Goal: Task Accomplishment & Management: Manage account settings

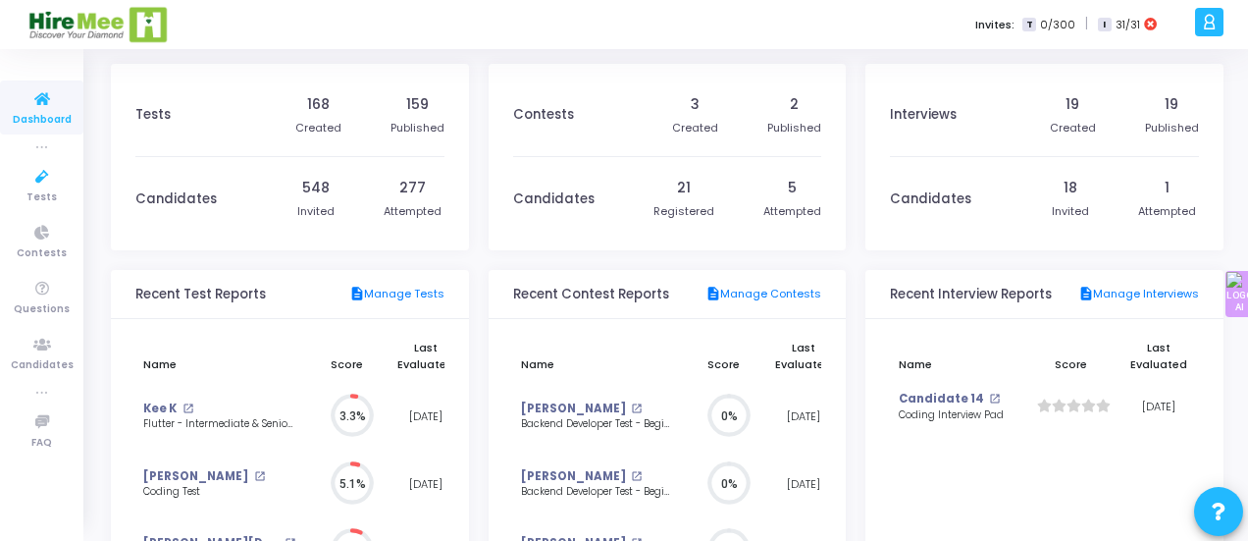
click at [49, 193] on span "Tests" at bounding box center [41, 197] width 30 height 17
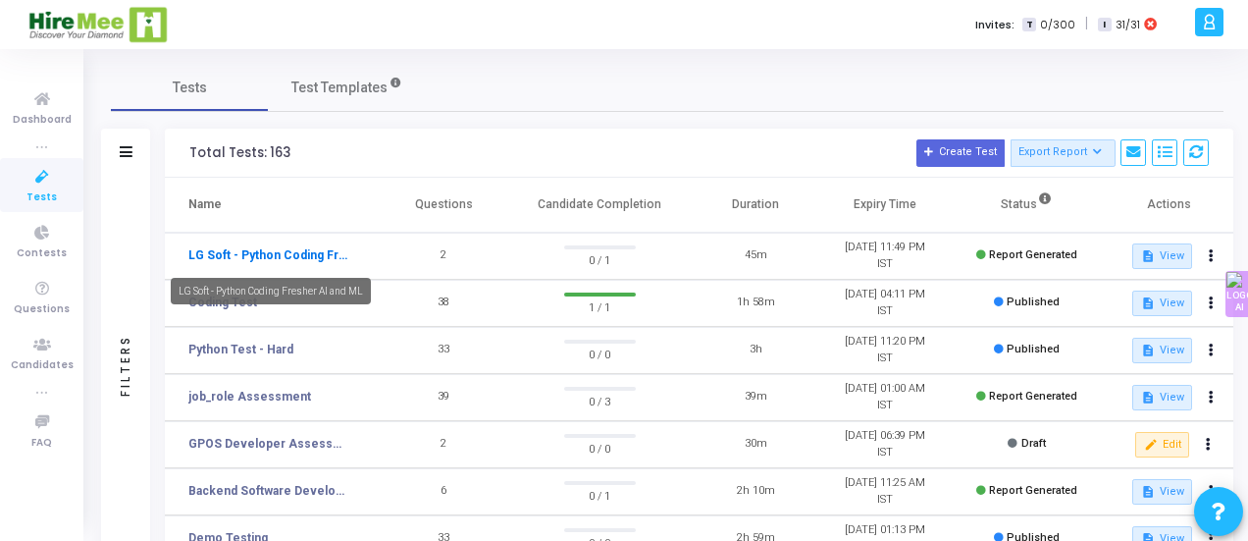
click at [287, 254] on link "LG Soft - Python Coding Fresher AI and ML" at bounding box center [269, 255] width 163 height 18
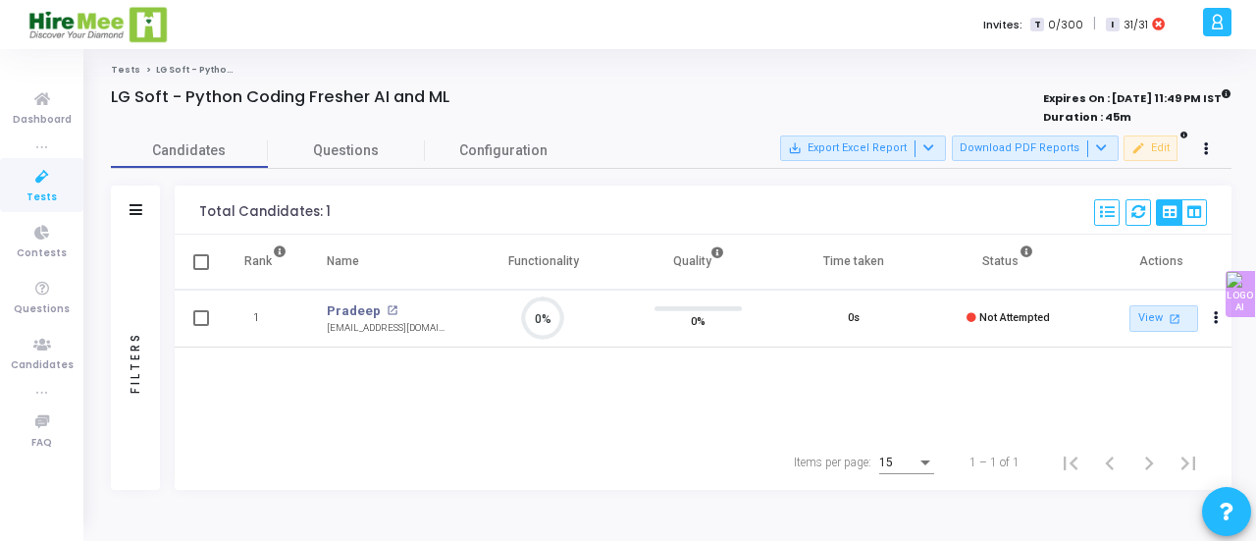
scroll to position [41, 49]
click at [1221, 327] on button "Actions" at bounding box center [1216, 318] width 27 height 27
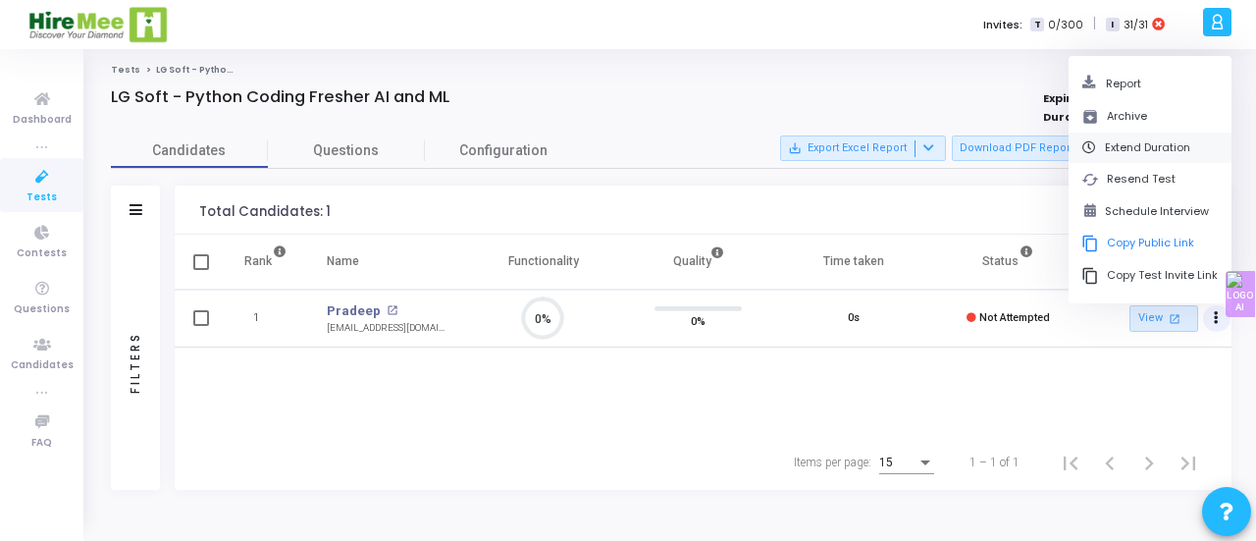
click at [1142, 150] on button "Extend Duration" at bounding box center [1149, 147] width 163 height 30
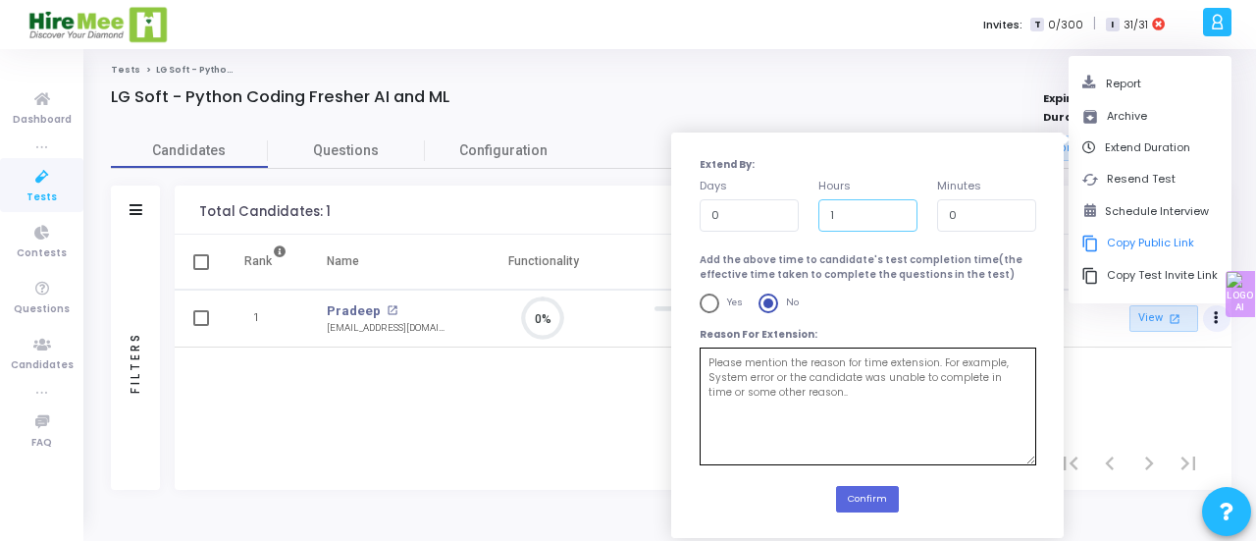
click at [897, 209] on input "1" at bounding box center [867, 215] width 99 height 32
type input "2"
click at [897, 209] on input "2" at bounding box center [867, 215] width 99 height 32
click at [863, 494] on button "Confirm" at bounding box center [867, 499] width 63 height 26
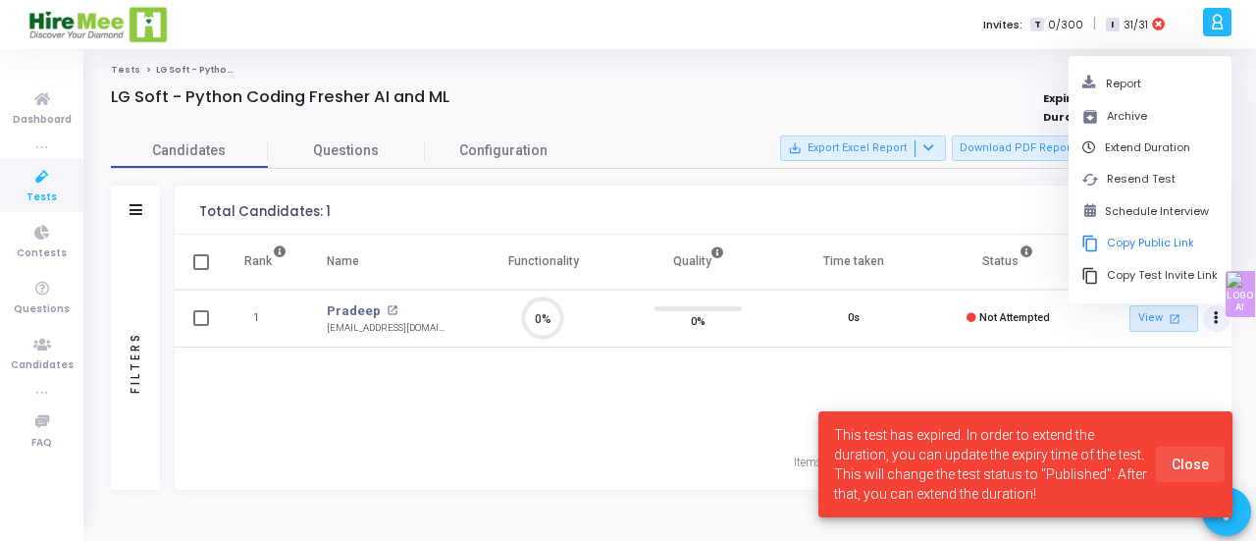
click at [1203, 466] on span "Close" at bounding box center [1189, 464] width 37 height 16
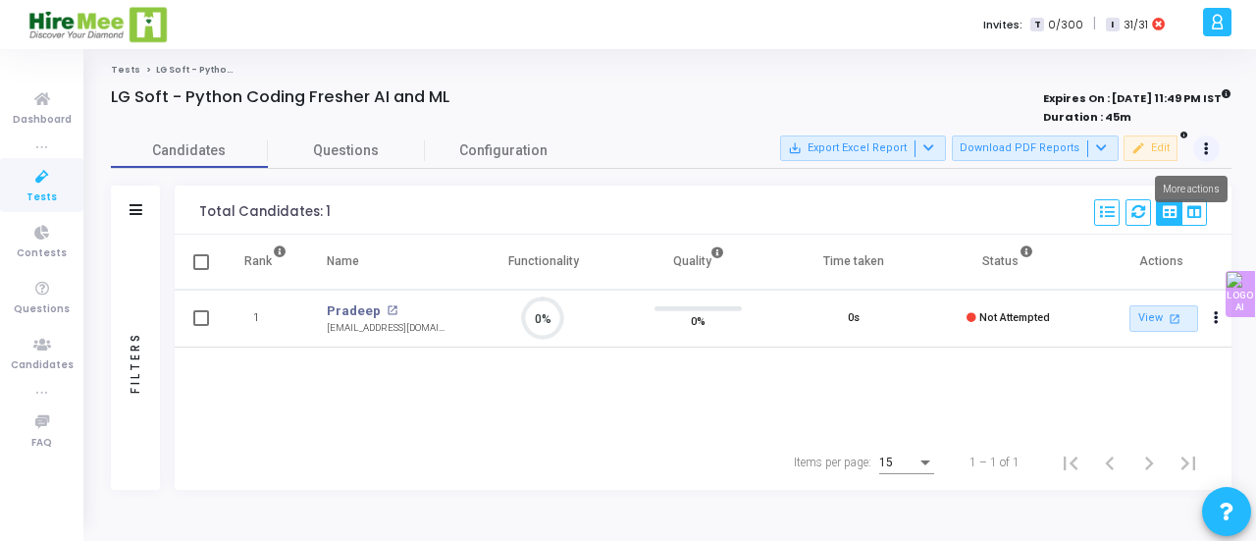
click at [1203, 154] on button at bounding box center [1206, 148] width 27 height 27
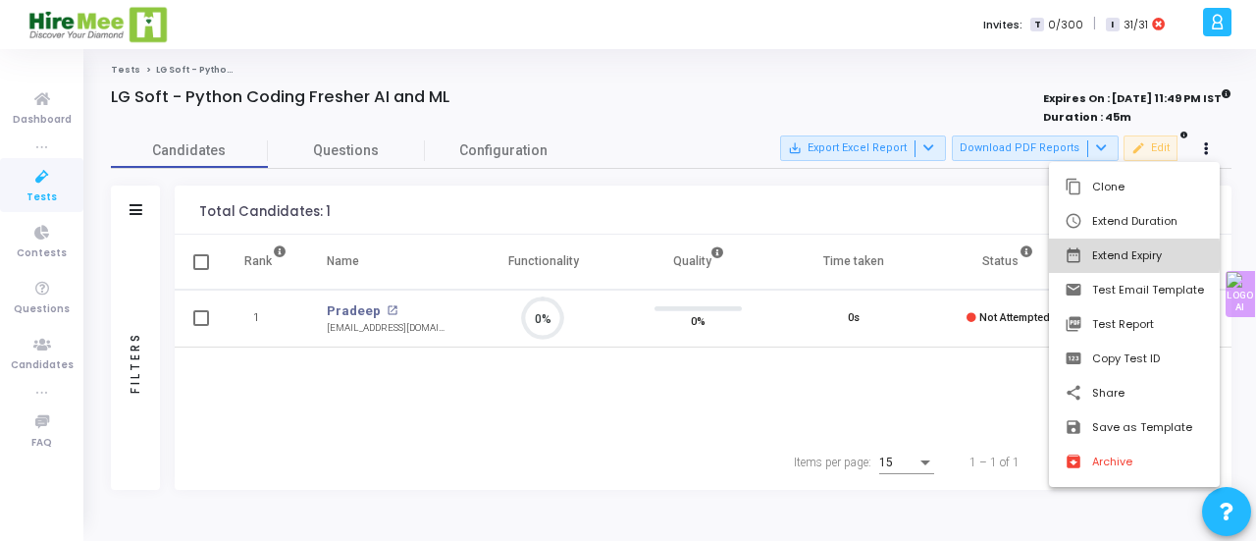
click at [1124, 255] on button "date_range Extend Expiry" at bounding box center [1134, 255] width 171 height 34
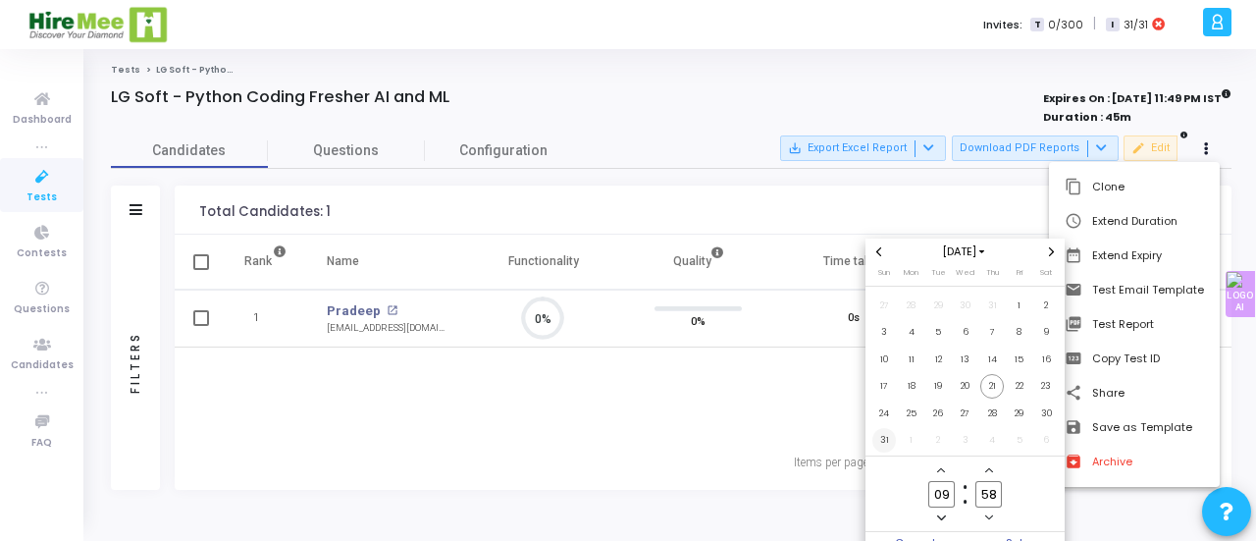
click at [887, 437] on span "31" at bounding box center [884, 440] width 25 height 25
click at [942, 499] on input "09" at bounding box center [941, 494] width 26 height 26
type input "9"
type input "23"
click at [1009, 537] on span "Set" at bounding box center [1015, 543] width 100 height 22
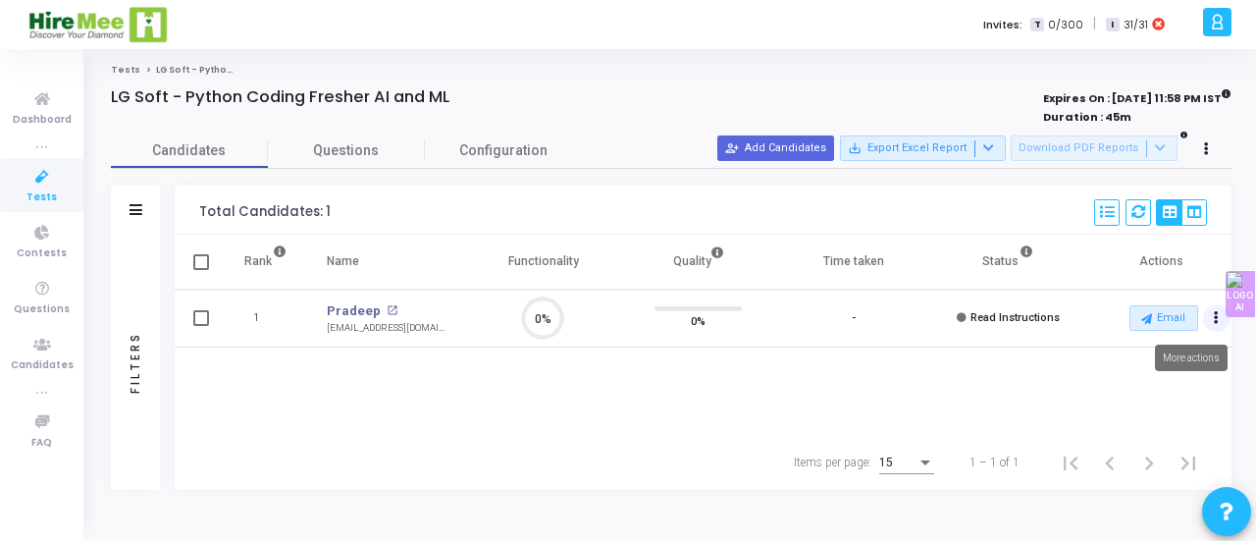
click at [1213, 320] on button "Actions" at bounding box center [1216, 318] width 27 height 27
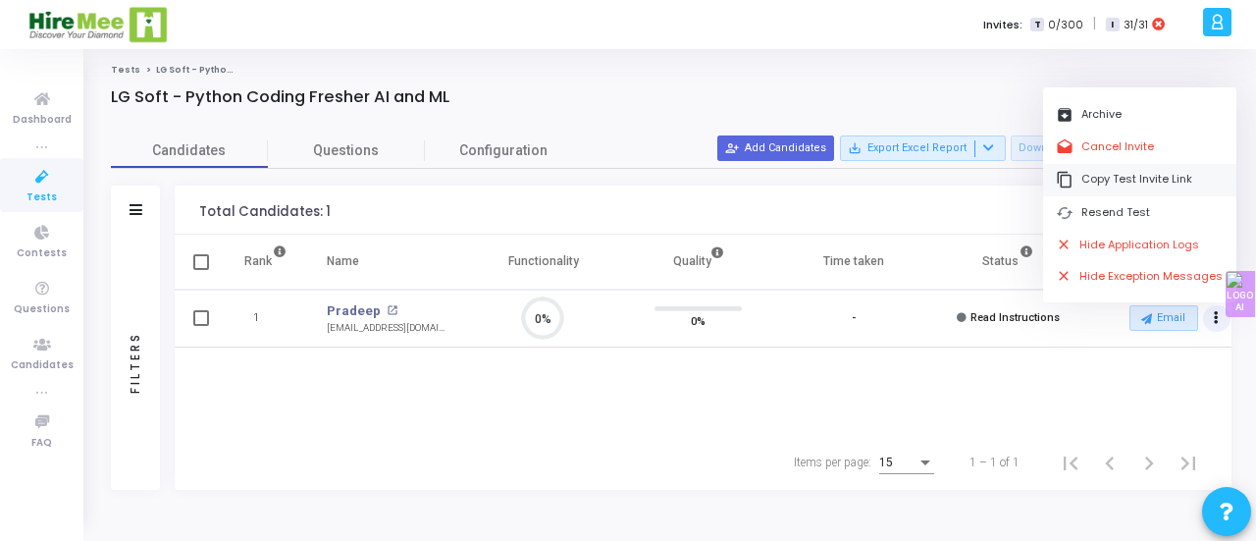
click at [1108, 180] on button "content_copy Copy Test Invite Link" at bounding box center [1139, 180] width 193 height 32
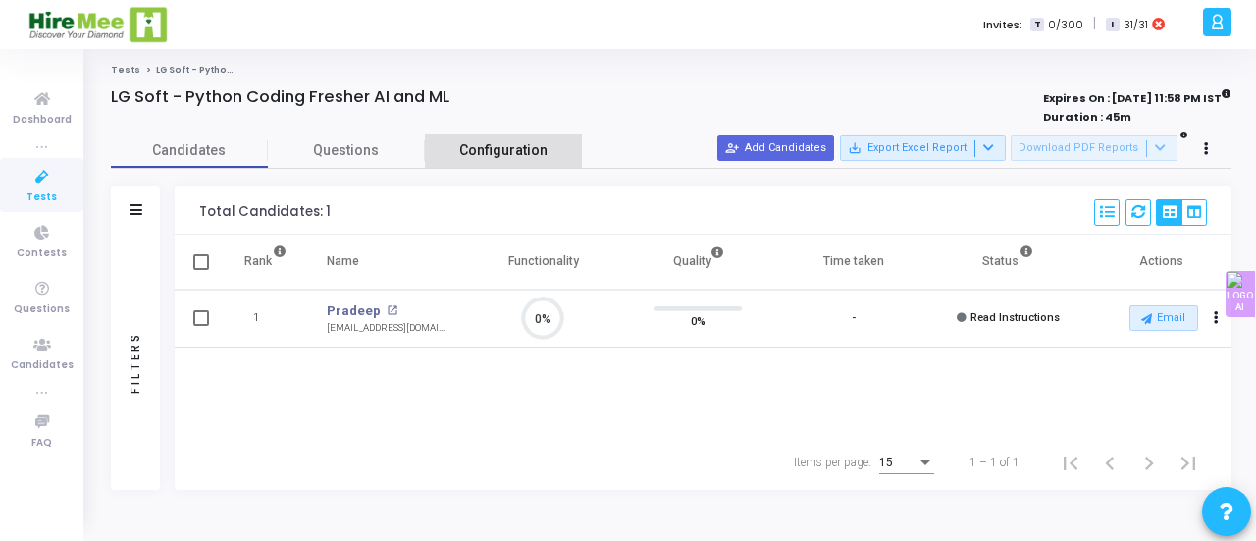
click at [487, 146] on span "Configuration" at bounding box center [503, 150] width 88 height 21
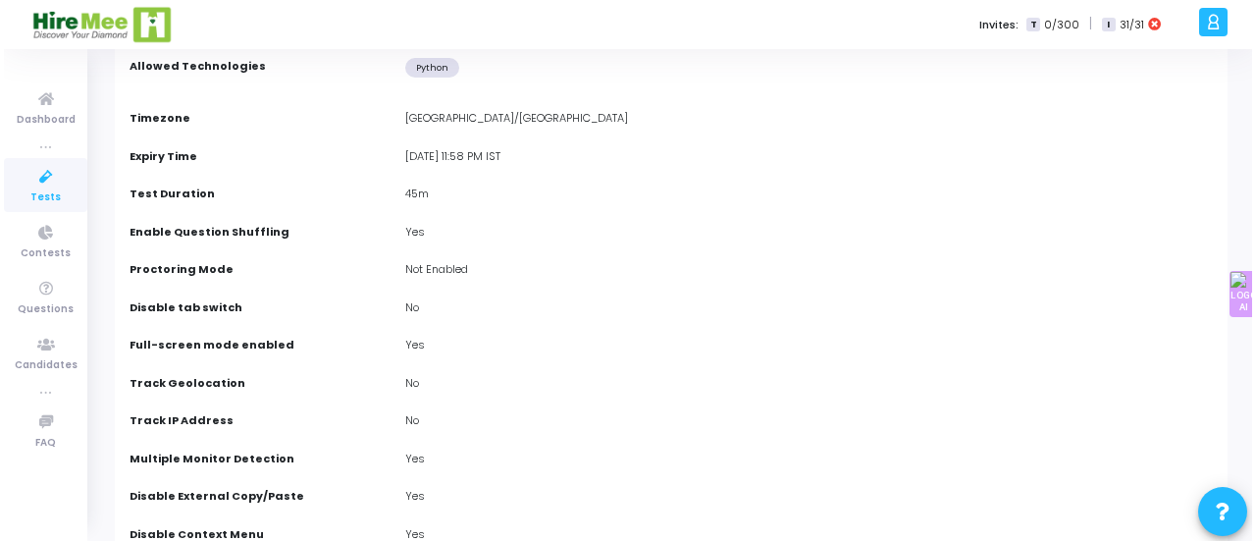
scroll to position [0, 0]
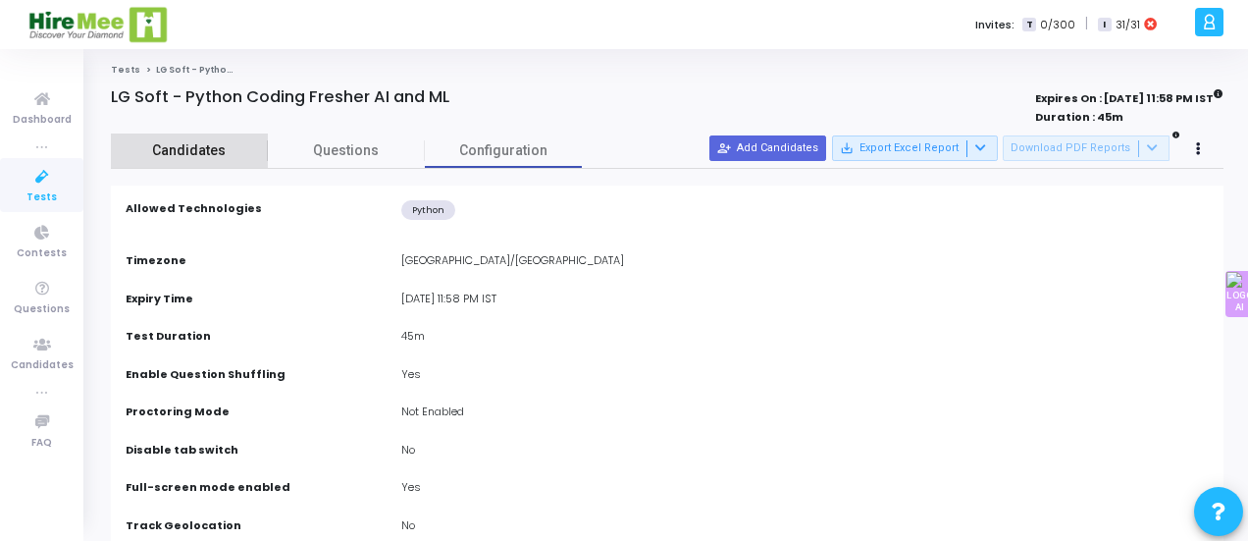
click at [181, 147] on span "Candidates" at bounding box center [189, 150] width 157 height 21
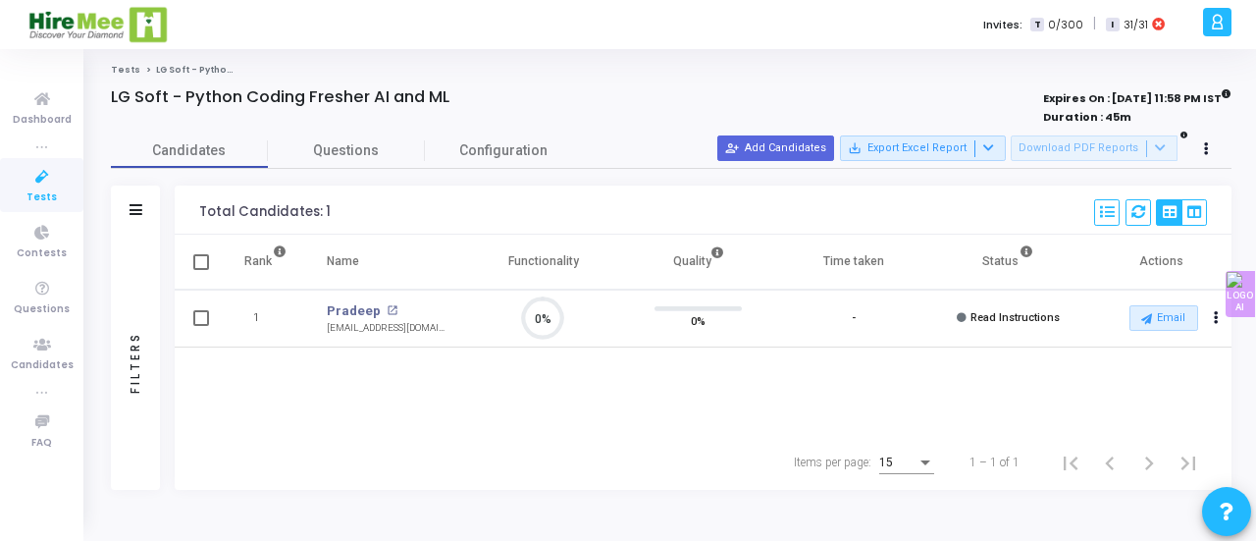
click at [36, 182] on icon at bounding box center [42, 177] width 41 height 25
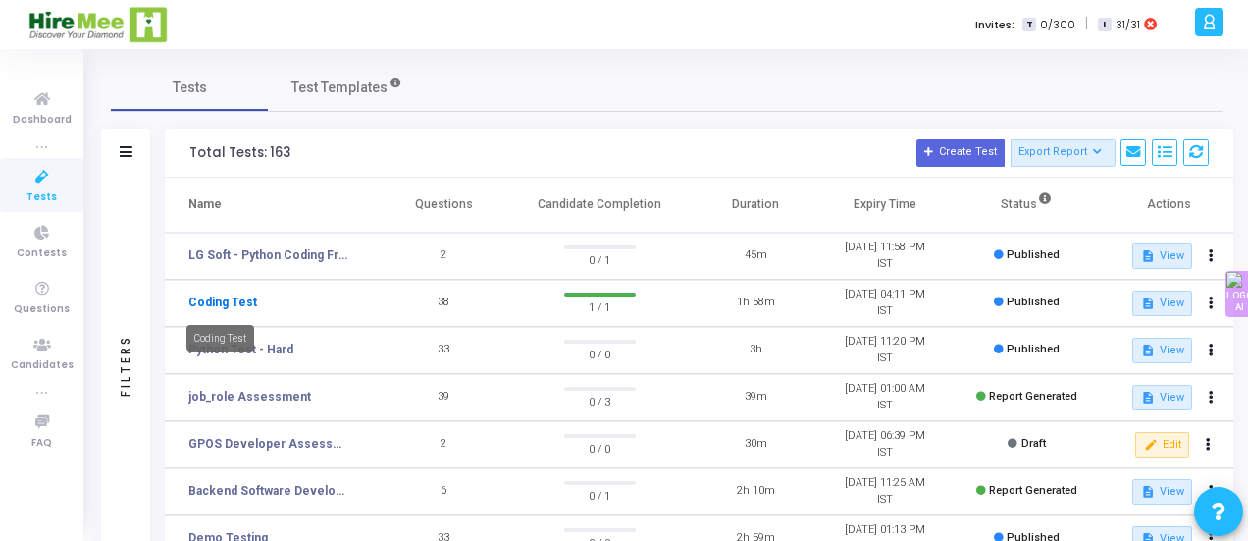
click at [235, 301] on link "Coding Test" at bounding box center [222, 302] width 69 height 18
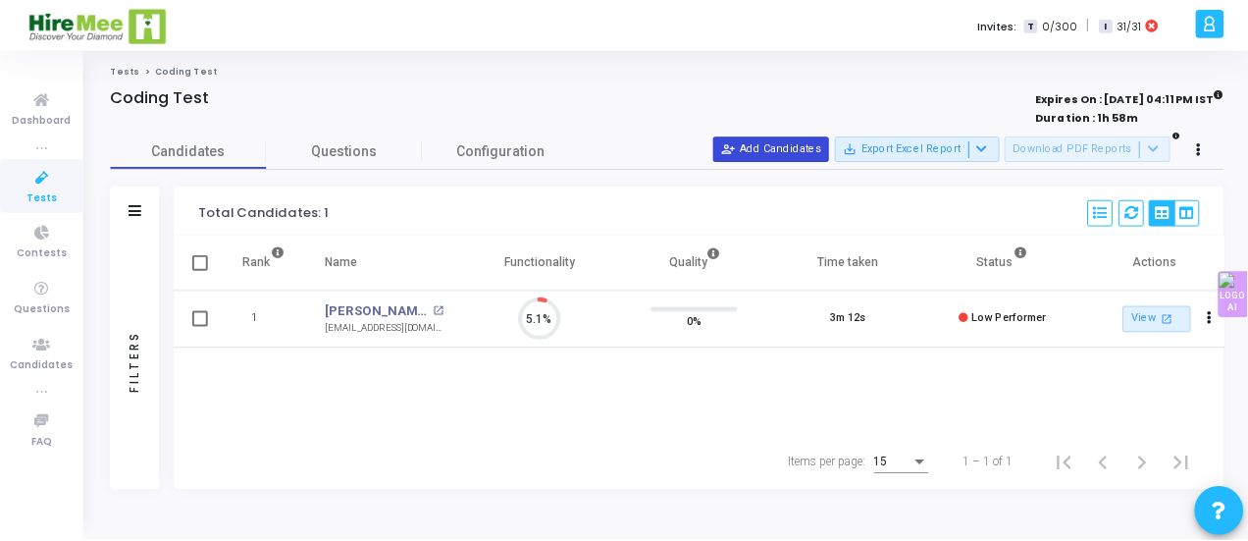
scroll to position [41, 49]
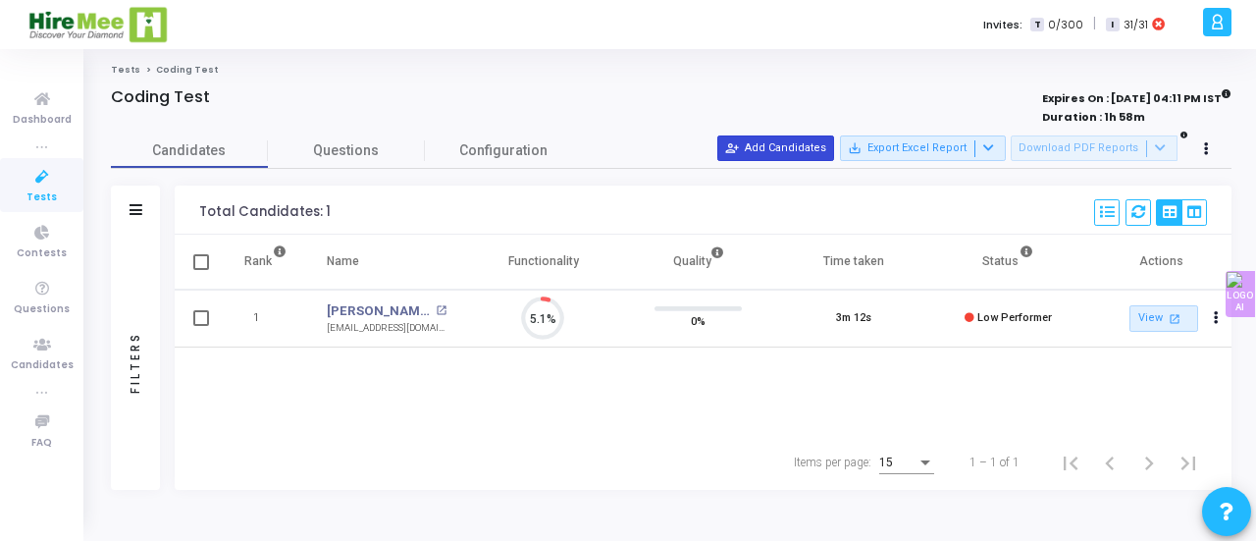
click at [765, 144] on button "person_add_alt Add Candidates" at bounding box center [775, 148] width 117 height 26
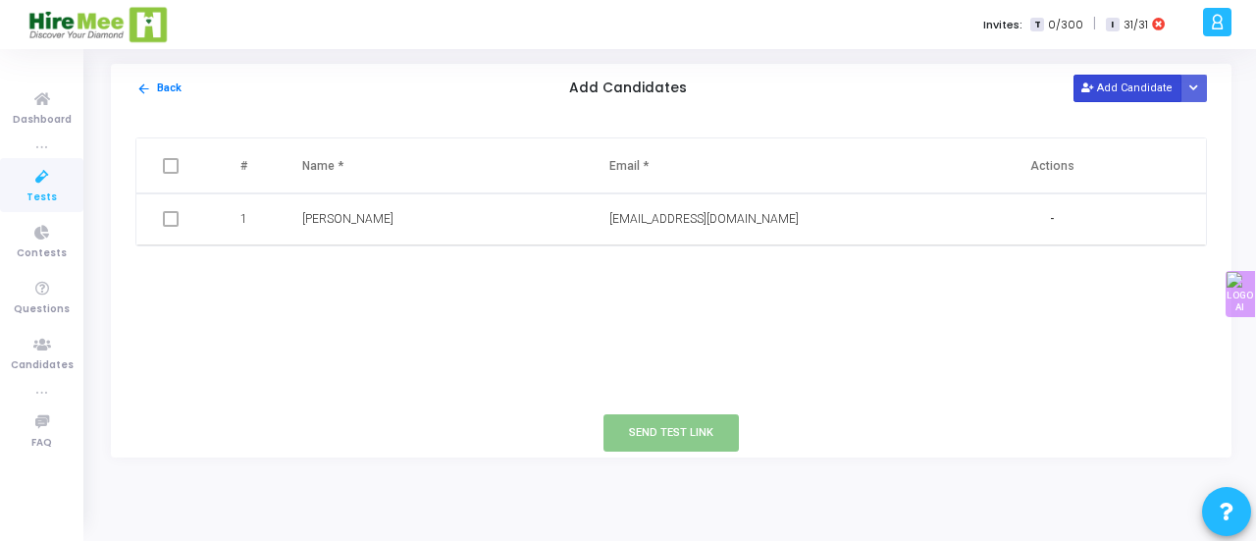
click at [1137, 91] on button "Add Candidate" at bounding box center [1127, 88] width 108 height 26
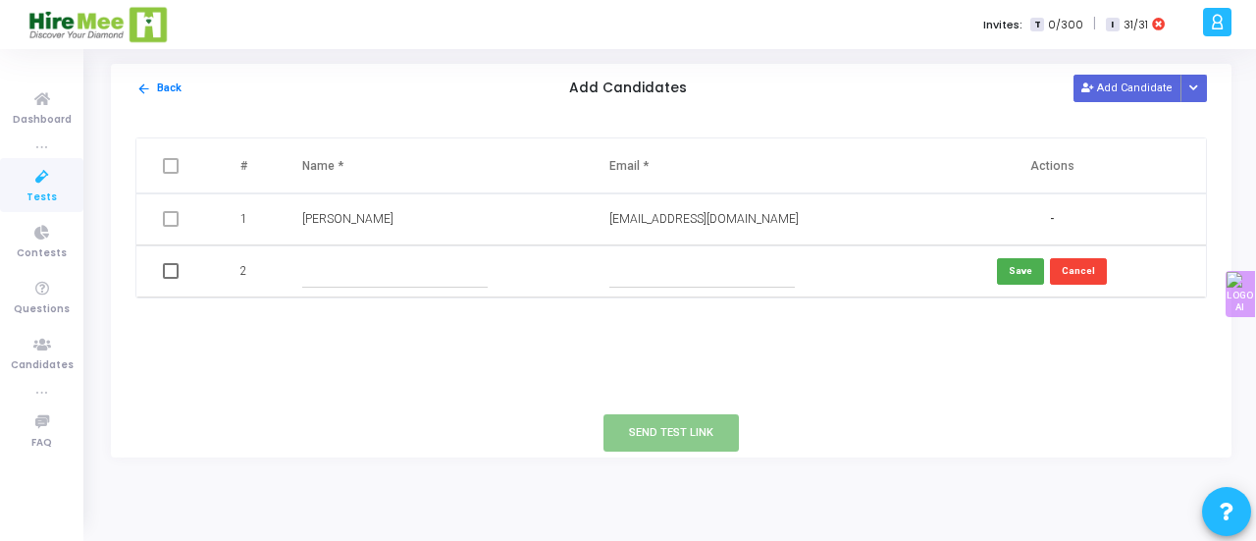
click at [331, 270] on input "text" at bounding box center [394, 271] width 185 height 32
type input "Pradeep"
click at [161, 87] on button "arrow_back Back" at bounding box center [158, 88] width 47 height 19
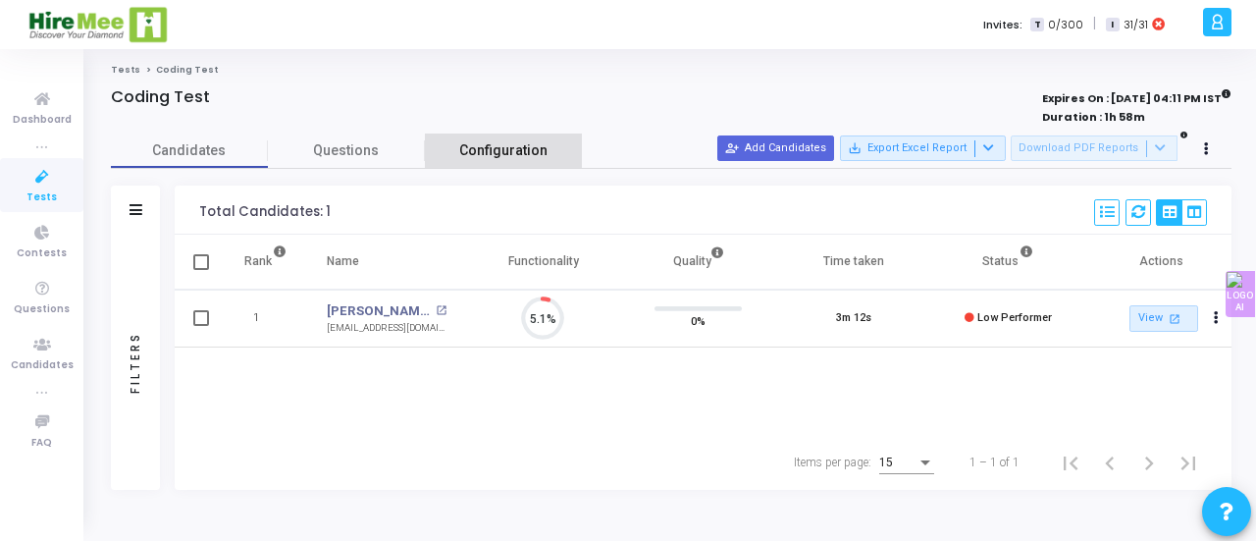
click at [522, 152] on span "Configuration" at bounding box center [503, 150] width 88 height 21
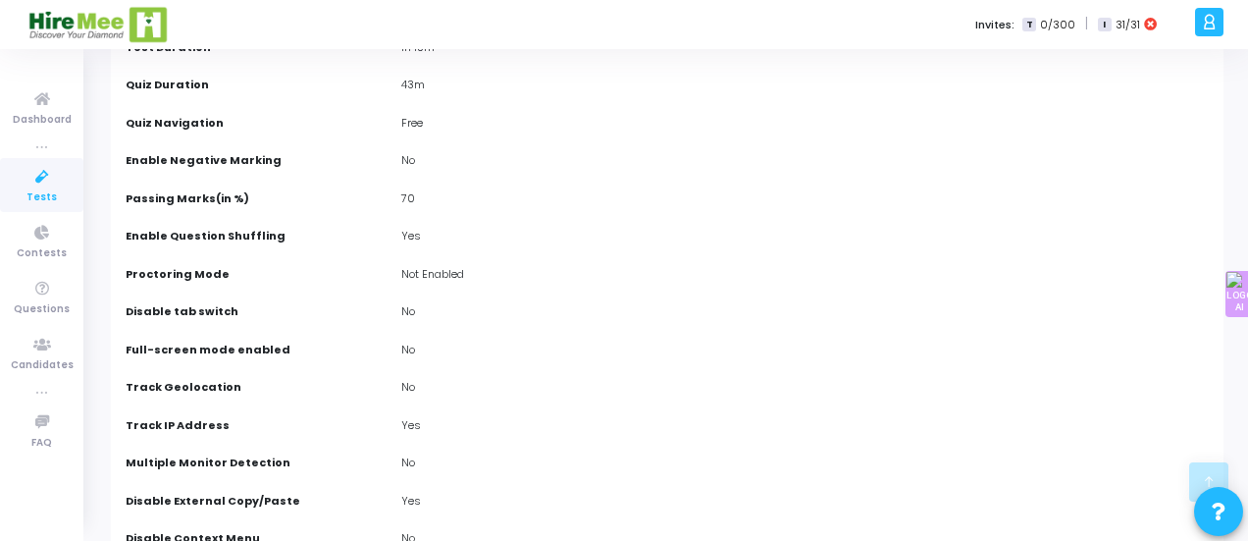
scroll to position [0, 0]
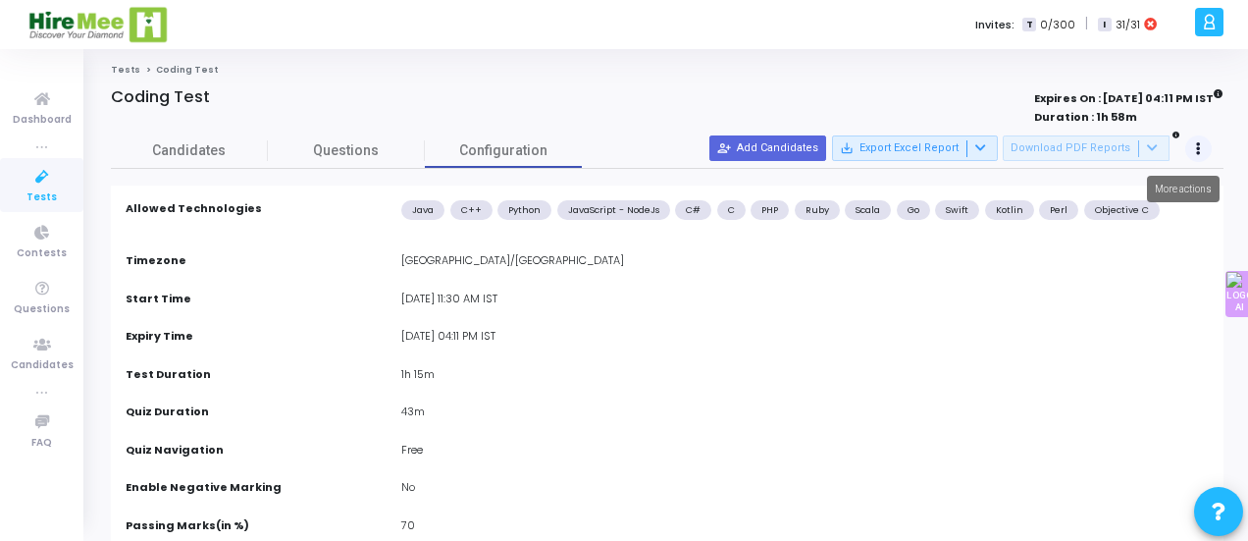
click at [1199, 139] on button at bounding box center [1198, 148] width 27 height 27
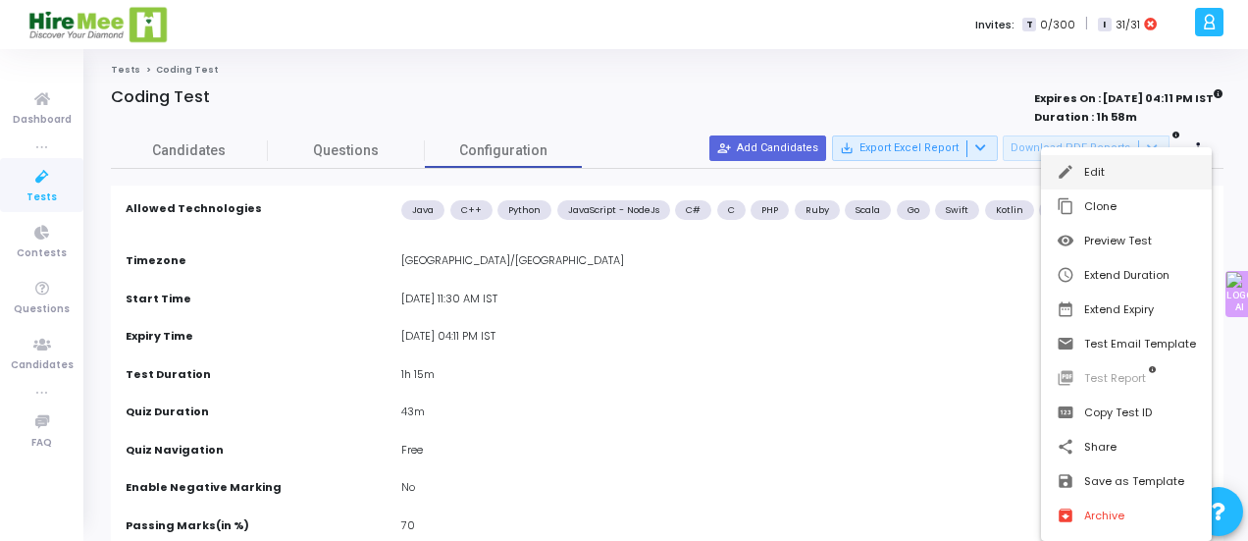
click at [1128, 168] on button "edit Edit" at bounding box center [1126, 172] width 171 height 34
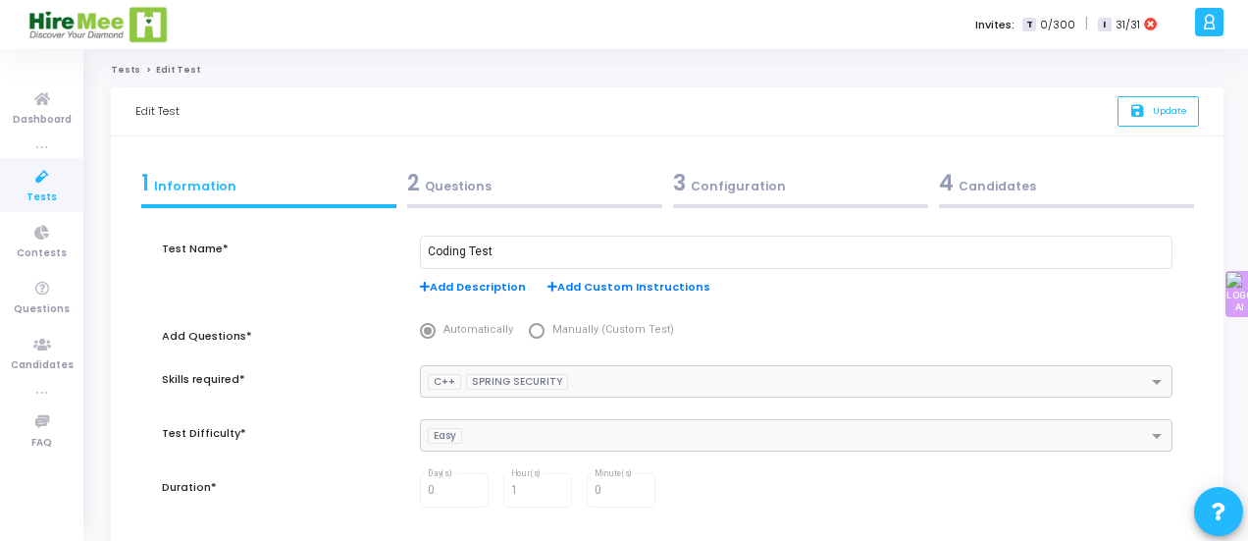
click at [779, 189] on div "3 Configuration" at bounding box center [800, 183] width 255 height 32
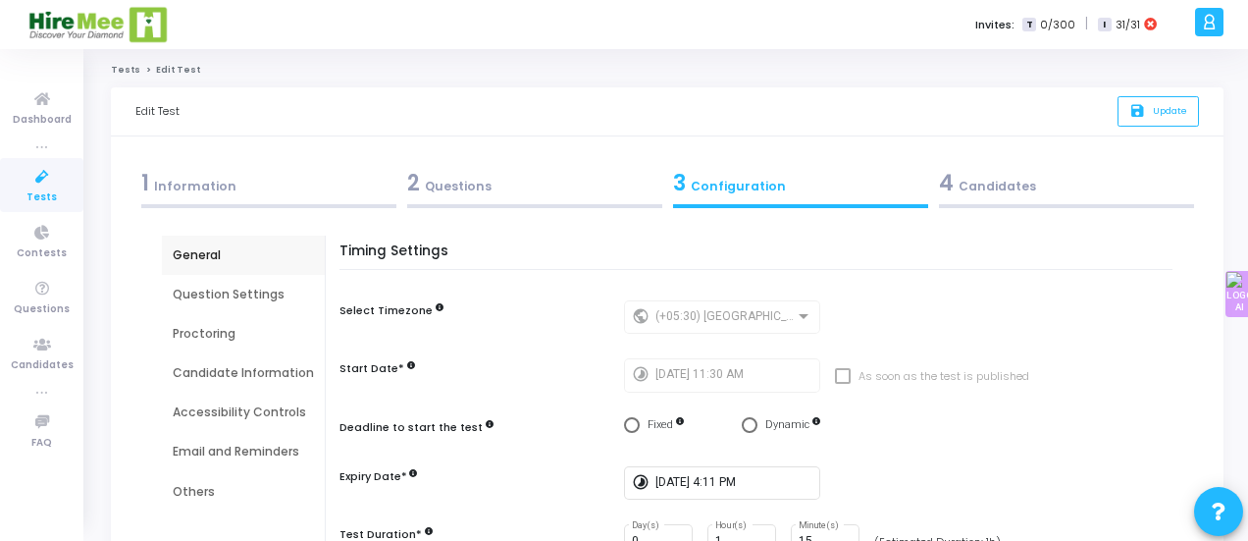
click at [194, 330] on div "Proctoring" at bounding box center [243, 334] width 141 height 18
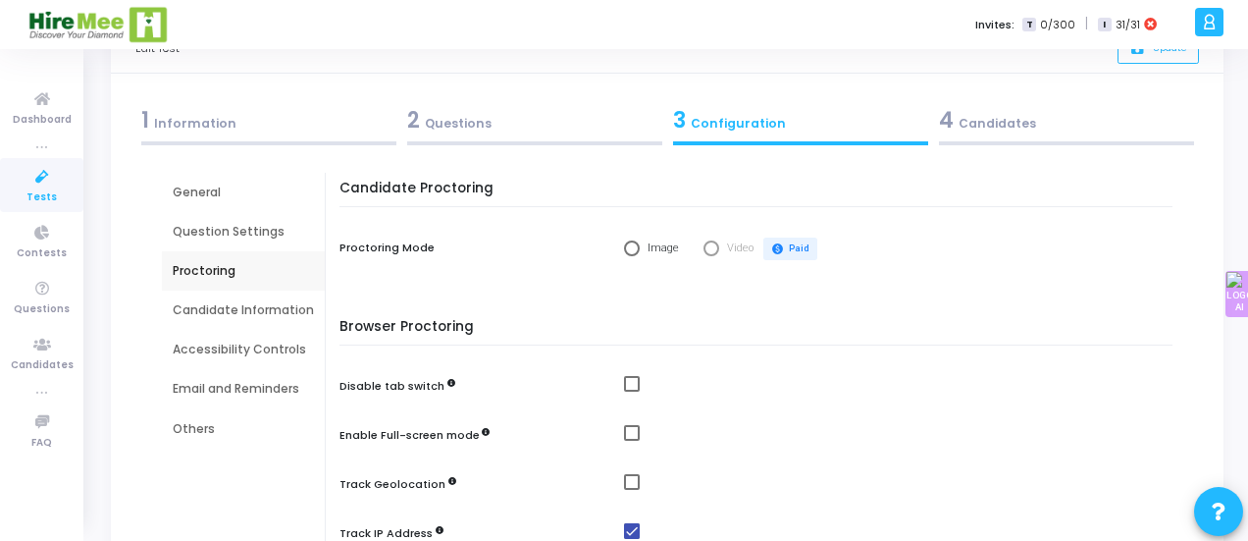
scroll to position [64, 0]
click at [626, 248] on span "Select confirmation" at bounding box center [632, 247] width 16 height 16
click at [626, 248] on input "Image" at bounding box center [632, 247] width 16 height 16
radio input "true"
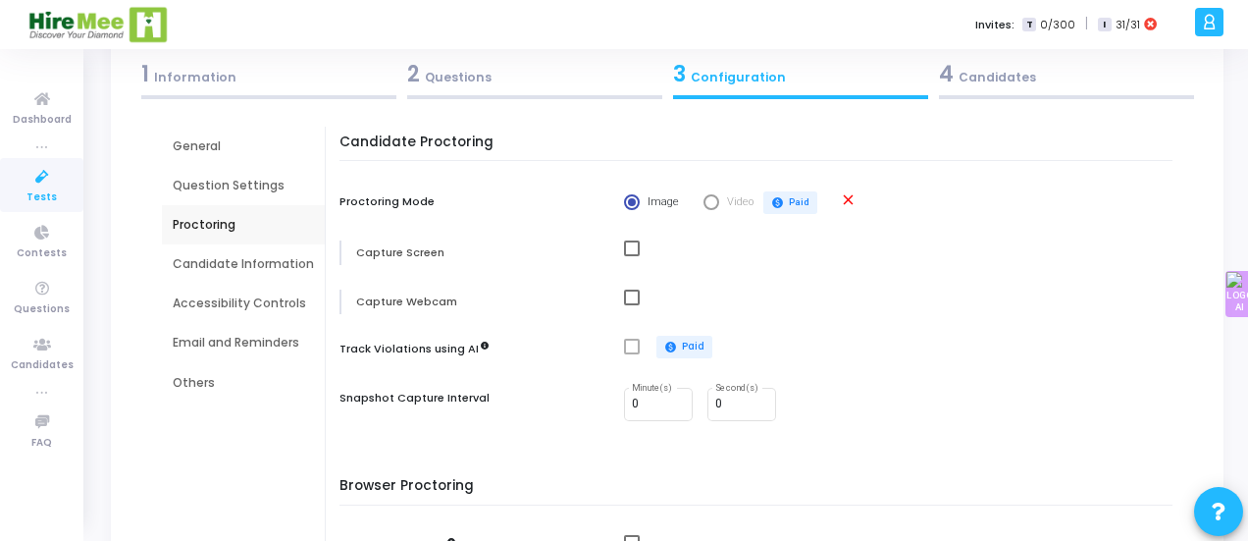
scroll to position [113, 0]
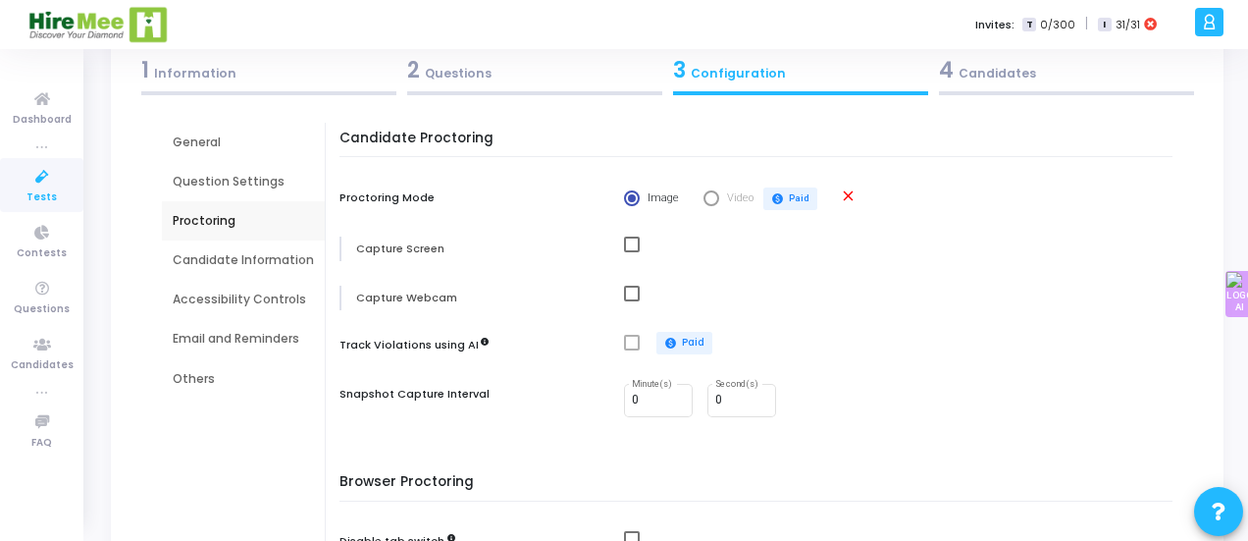
click at [636, 244] on mat-checkbox at bounding box center [903, 244] width 558 height 17
click at [624, 245] on span at bounding box center [632, 244] width 16 height 16
click at [631, 252] on input "checkbox" at bounding box center [631, 252] width 1 height 1
checkbox input "true"
click at [630, 291] on span at bounding box center [632, 294] width 16 height 16
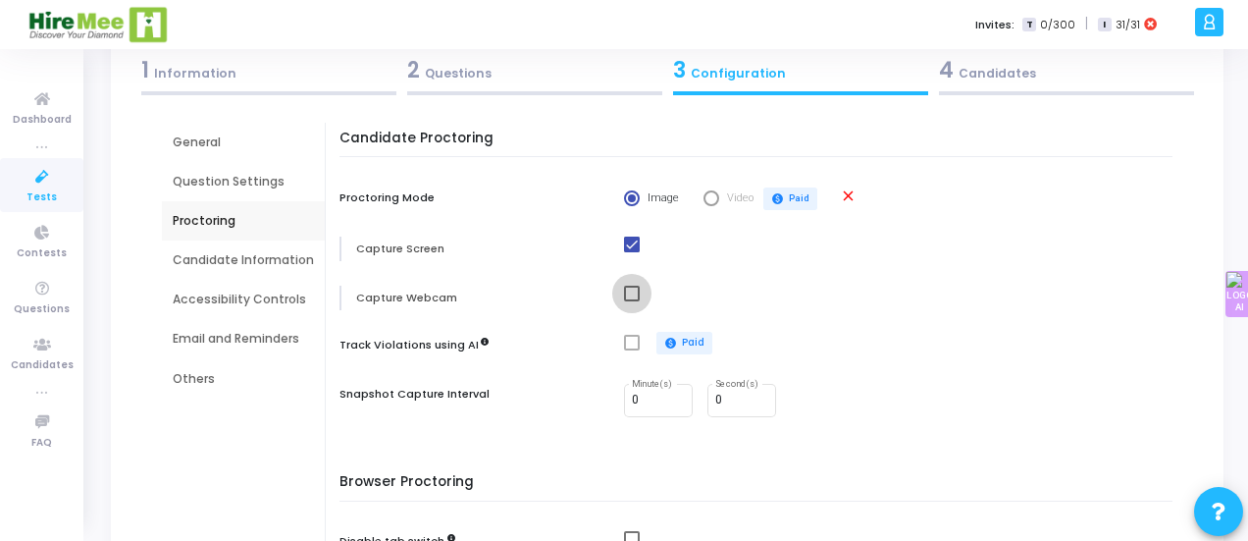
click at [631, 301] on input "checkbox" at bounding box center [631, 301] width 1 height 1
checkbox input "true"
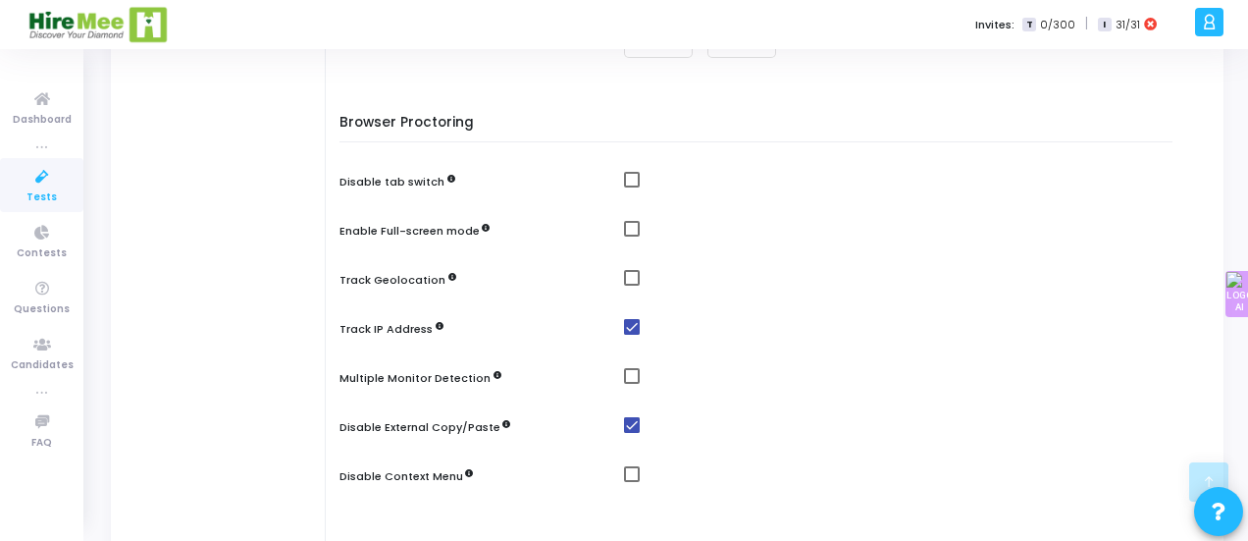
scroll to position [475, 0]
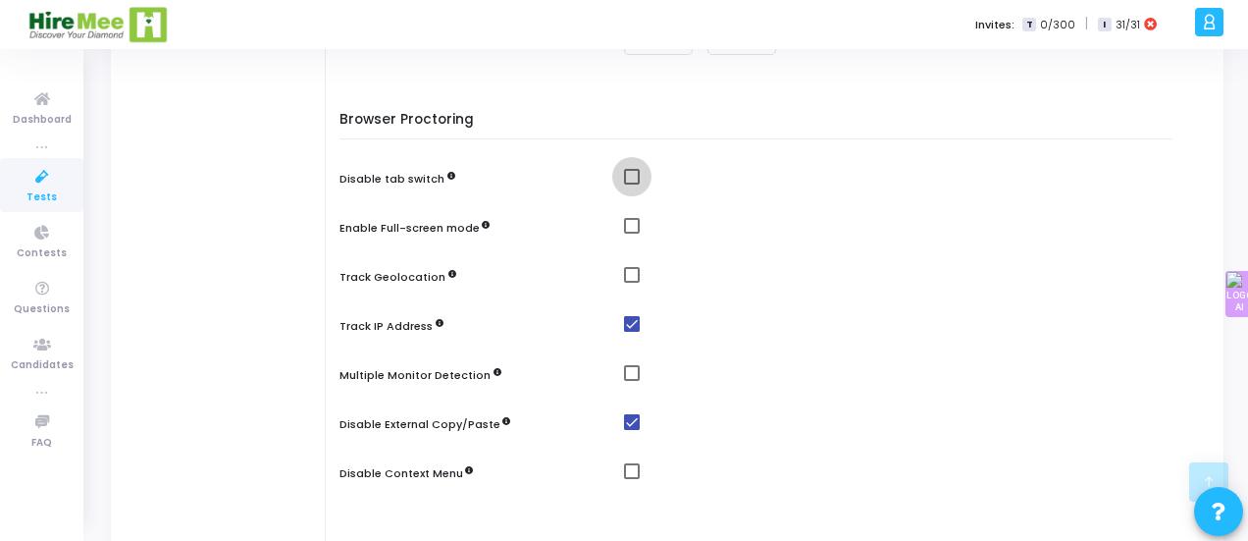
click at [628, 180] on span at bounding box center [632, 177] width 16 height 16
click at [631, 184] on input "checkbox" at bounding box center [631, 184] width 1 height 1
checkbox input "true"
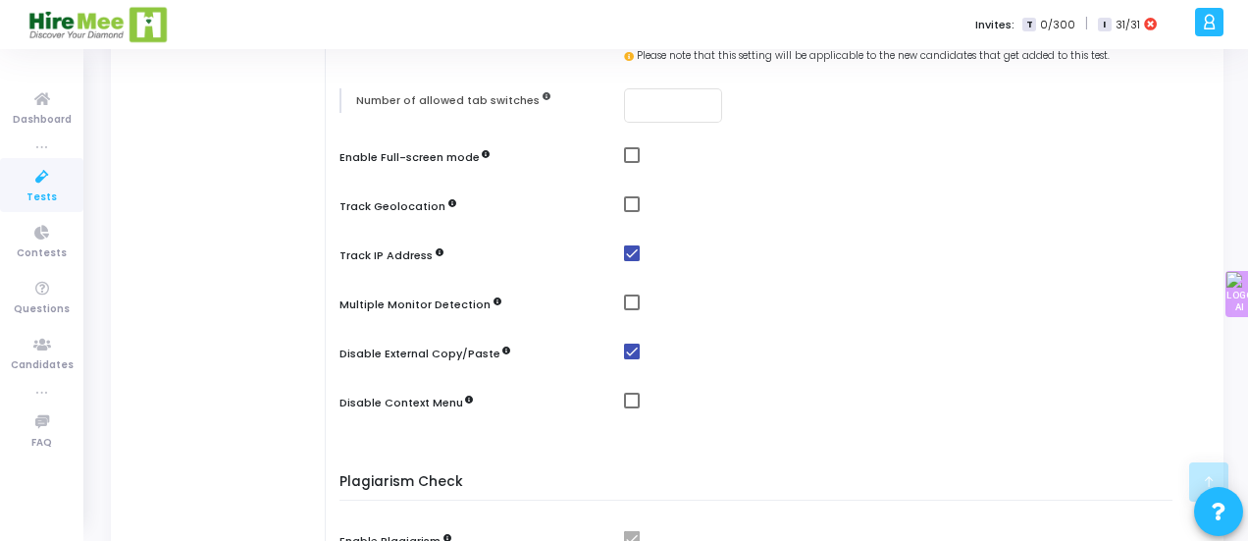
scroll to position [626, 0]
click at [624, 299] on span at bounding box center [632, 303] width 16 height 16
click at [631, 311] on input "checkbox" at bounding box center [631, 311] width 1 height 1
checkbox input "true"
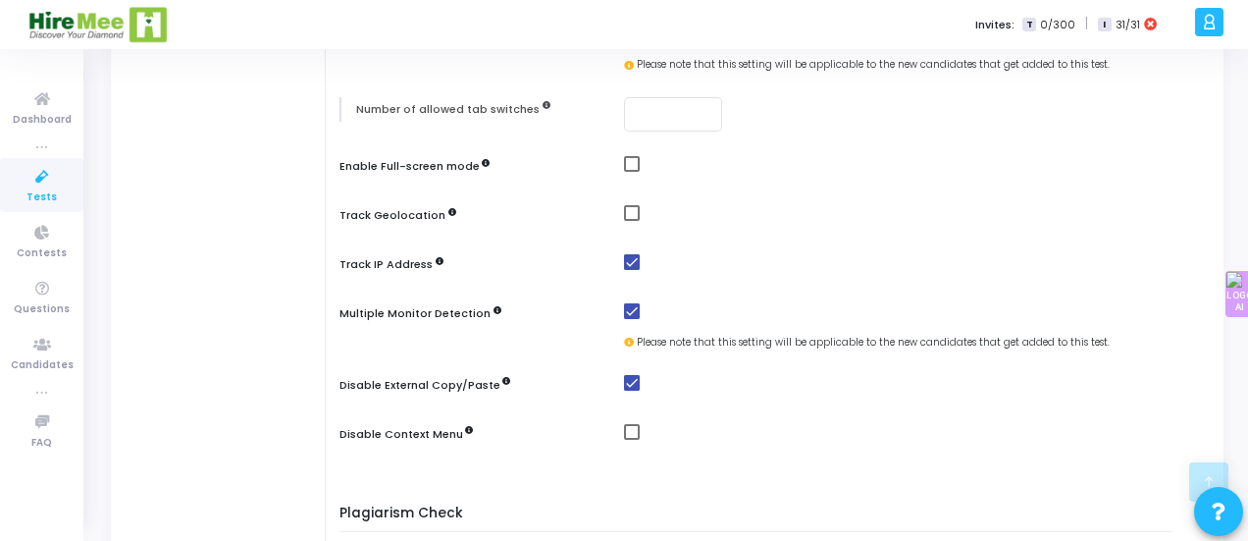
scroll to position [616, 0]
click at [631, 168] on span at bounding box center [632, 166] width 16 height 16
click at [631, 174] on input "checkbox" at bounding box center [631, 174] width 1 height 1
checkbox input "true"
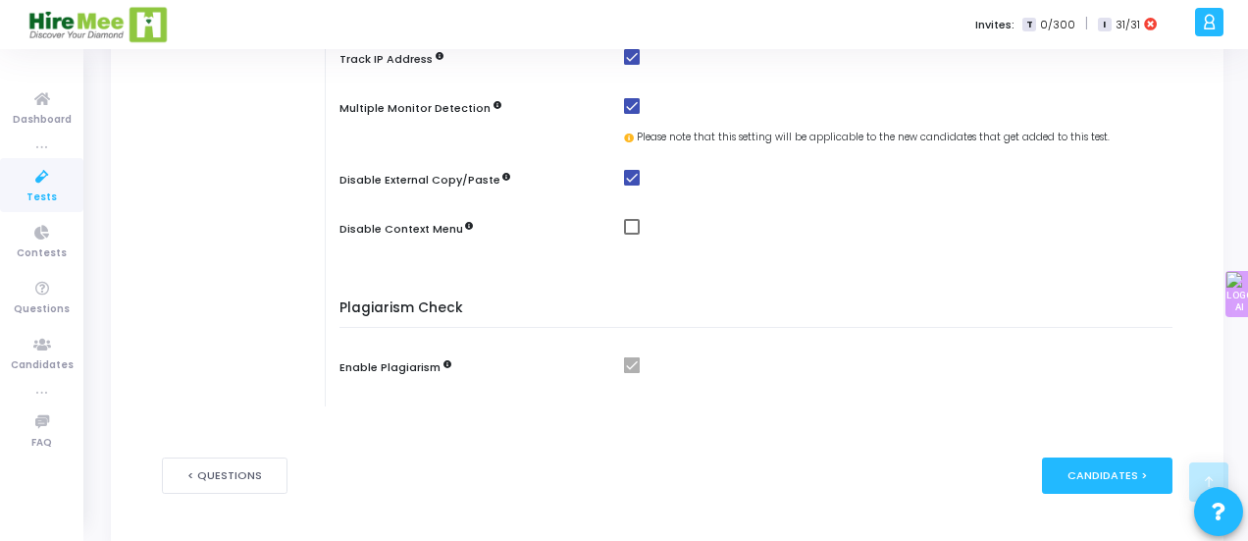
scroll to position [945, 0]
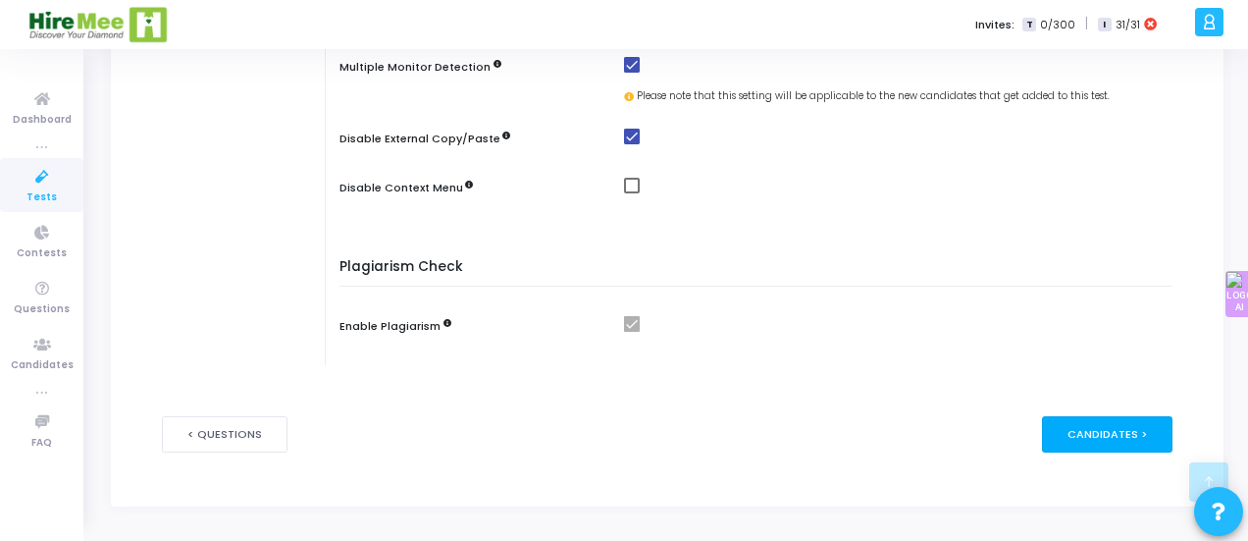
click at [1135, 432] on div "Candidates >" at bounding box center [1107, 434] width 130 height 36
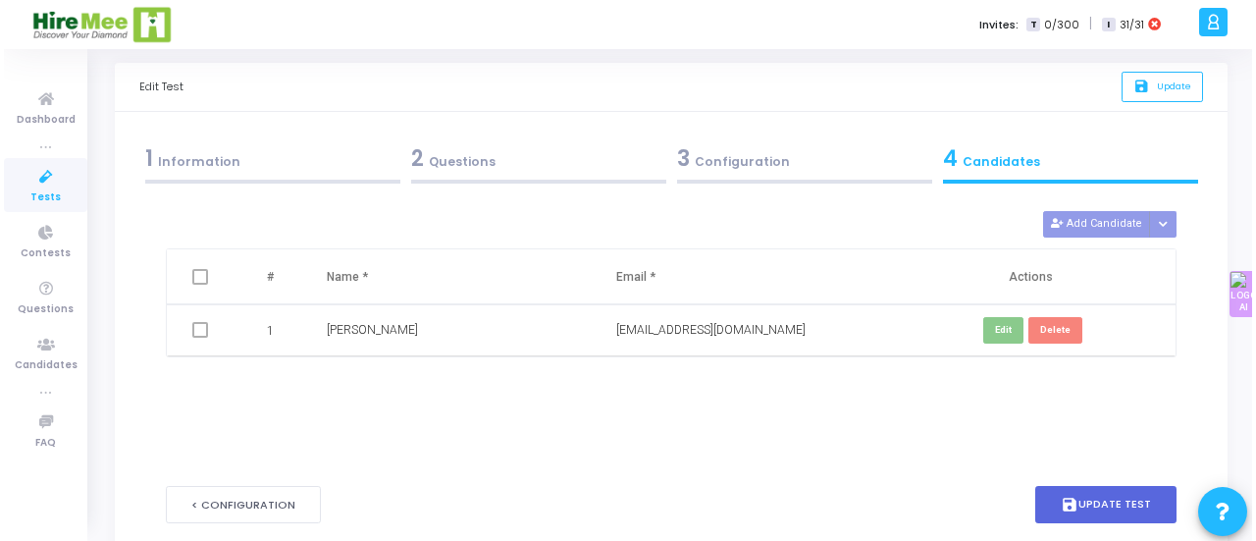
scroll to position [0, 0]
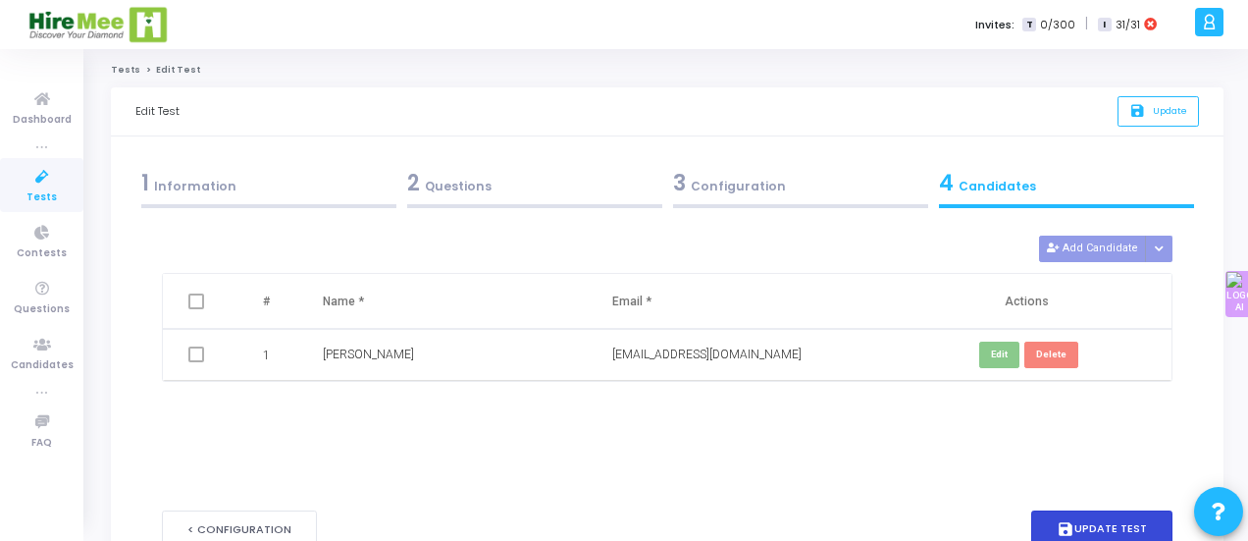
click at [1094, 513] on button "save Update Test" at bounding box center [1101, 529] width 141 height 38
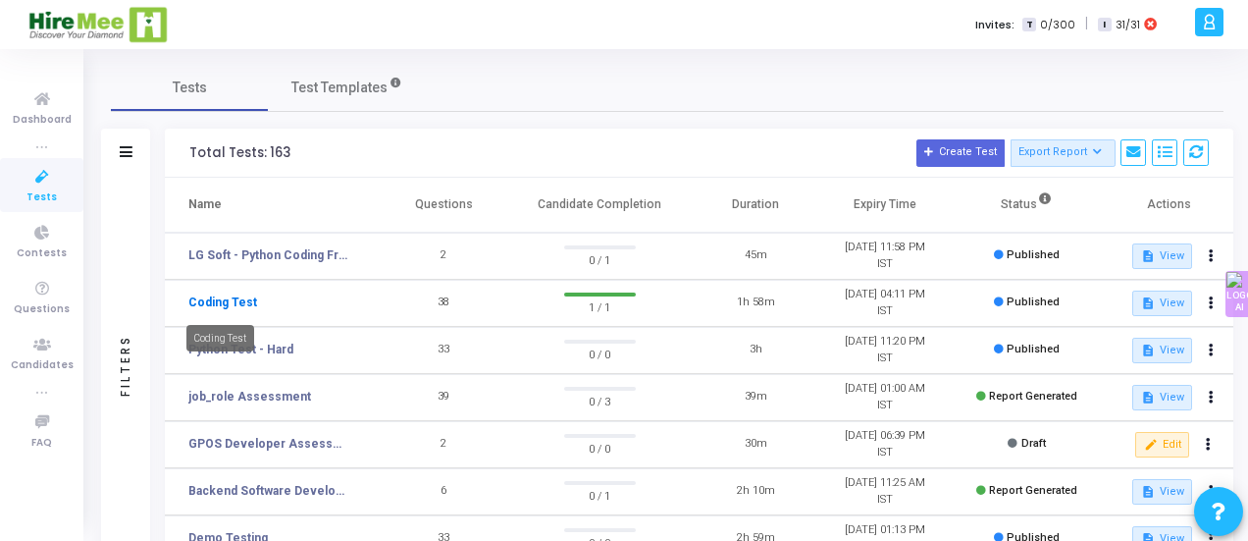
click at [226, 293] on link "Coding Test" at bounding box center [222, 302] width 69 height 18
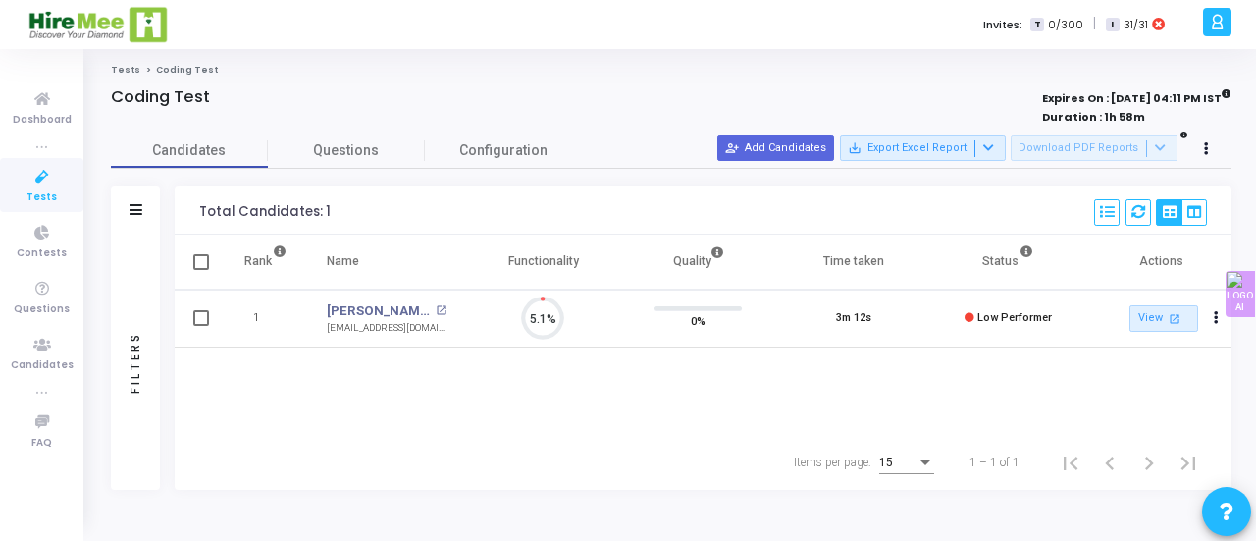
scroll to position [41, 49]
click at [792, 140] on button "person_add_alt Add Candidates" at bounding box center [775, 148] width 117 height 26
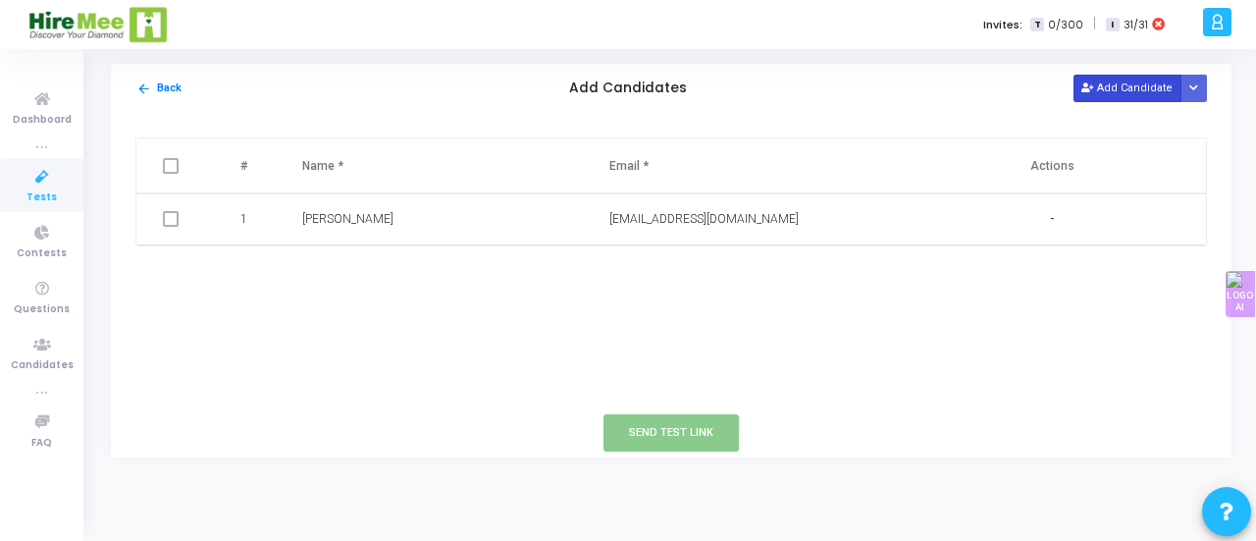
click at [1087, 92] on icon at bounding box center [1086, 88] width 11 height 11
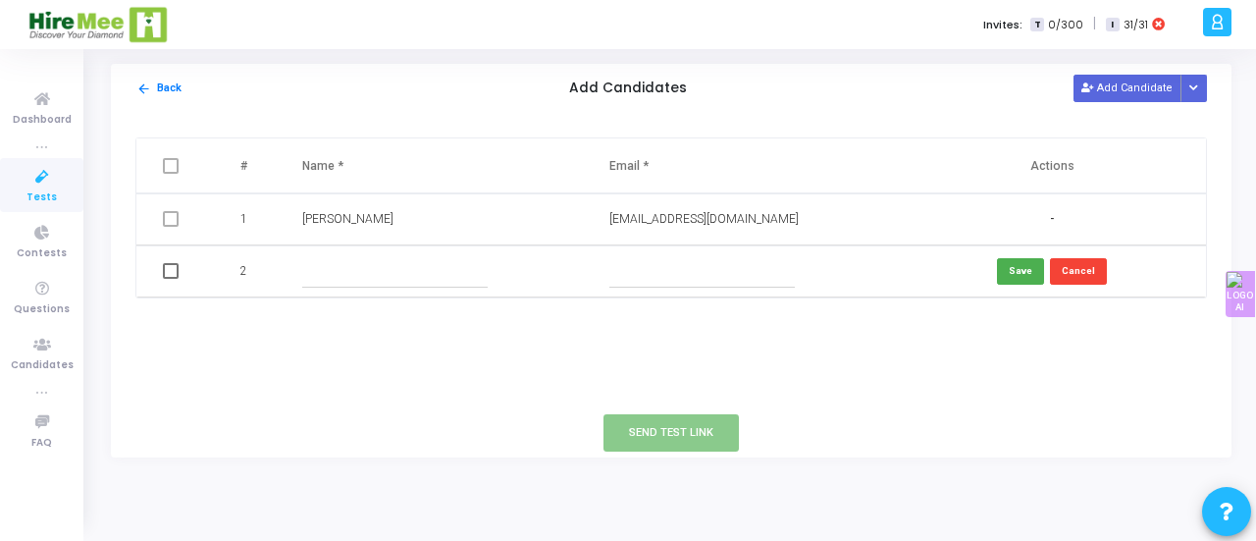
click at [397, 268] on input "text" at bounding box center [394, 271] width 185 height 32
type input "Pradeep"
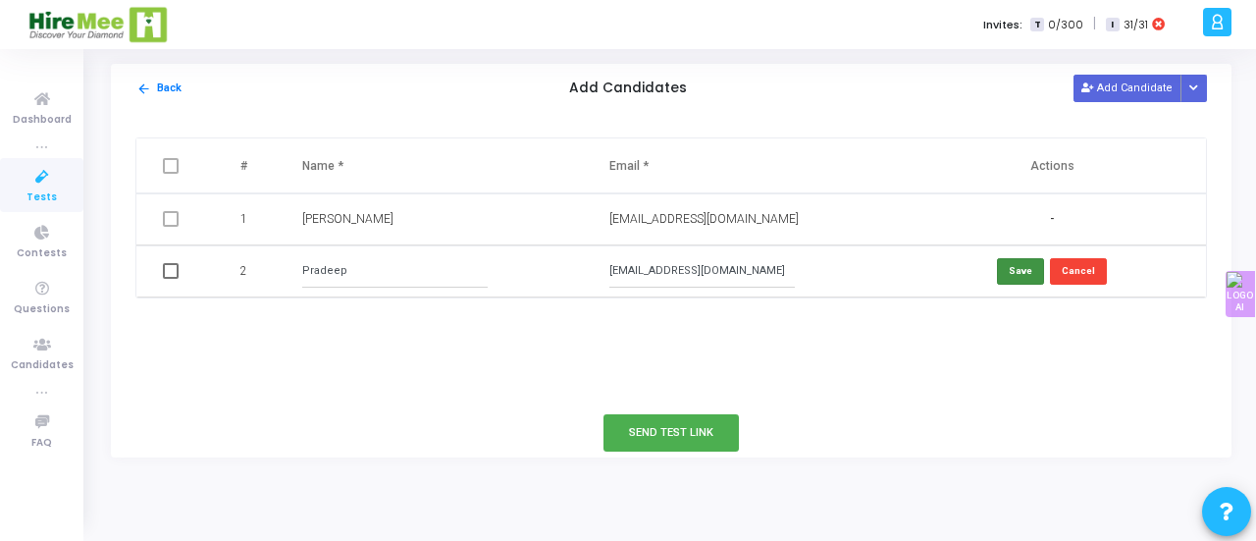
type input "[EMAIL_ADDRESS][DOMAIN_NAME]"
click at [1011, 262] on button "Save" at bounding box center [1020, 271] width 47 height 26
click at [171, 268] on span at bounding box center [171, 273] width 16 height 16
click at [171, 281] on input "checkbox" at bounding box center [170, 281] width 1 height 1
checkbox input "true"
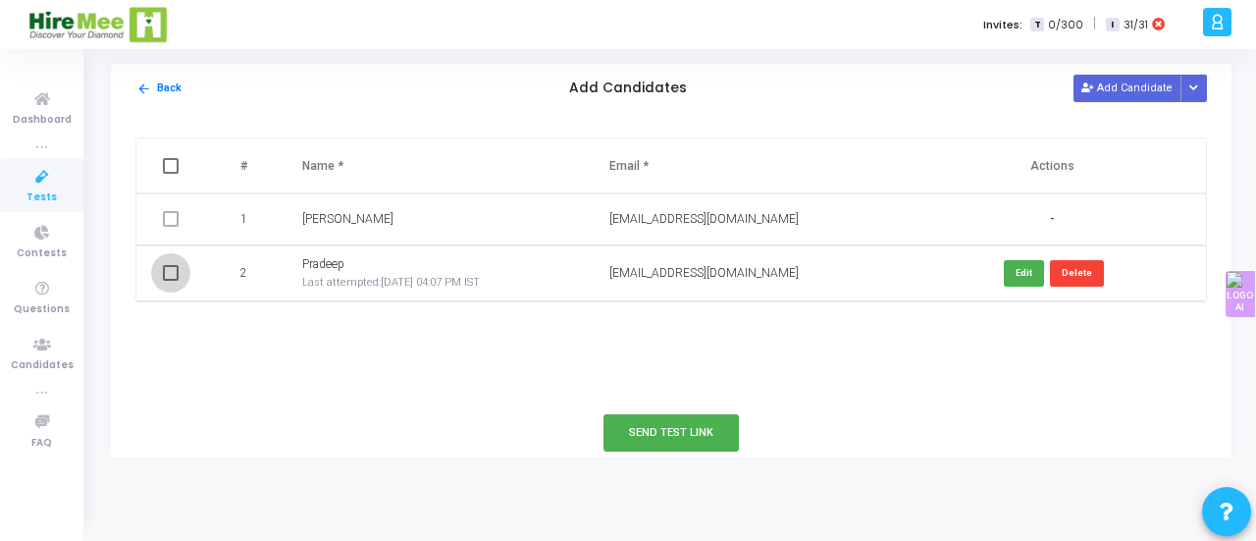
checkbox input "true"
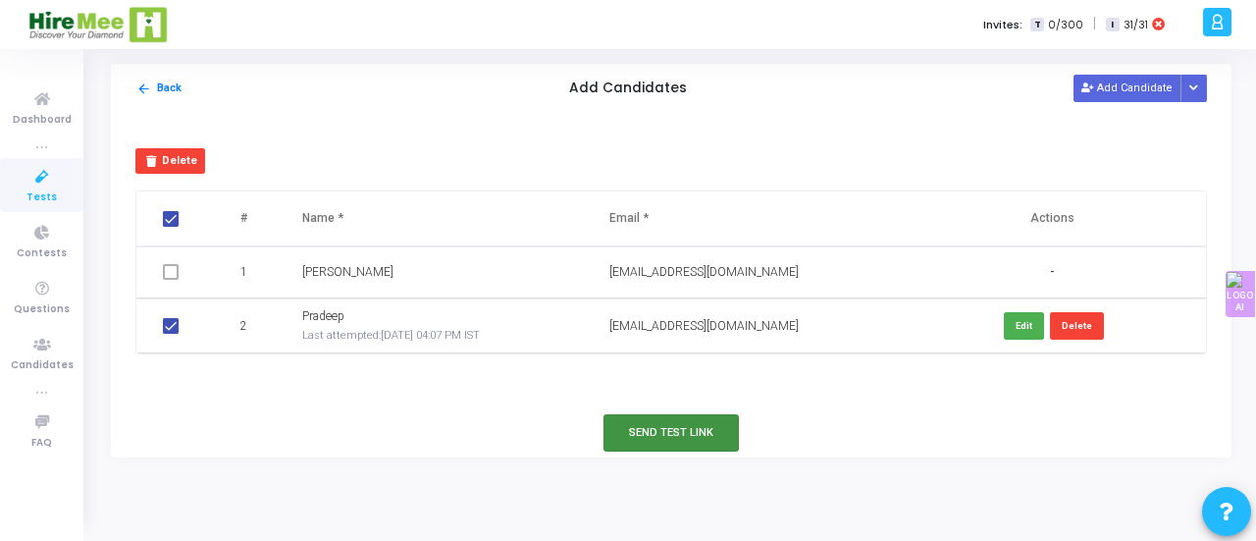
click at [636, 432] on button "Send Test Link" at bounding box center [670, 432] width 135 height 36
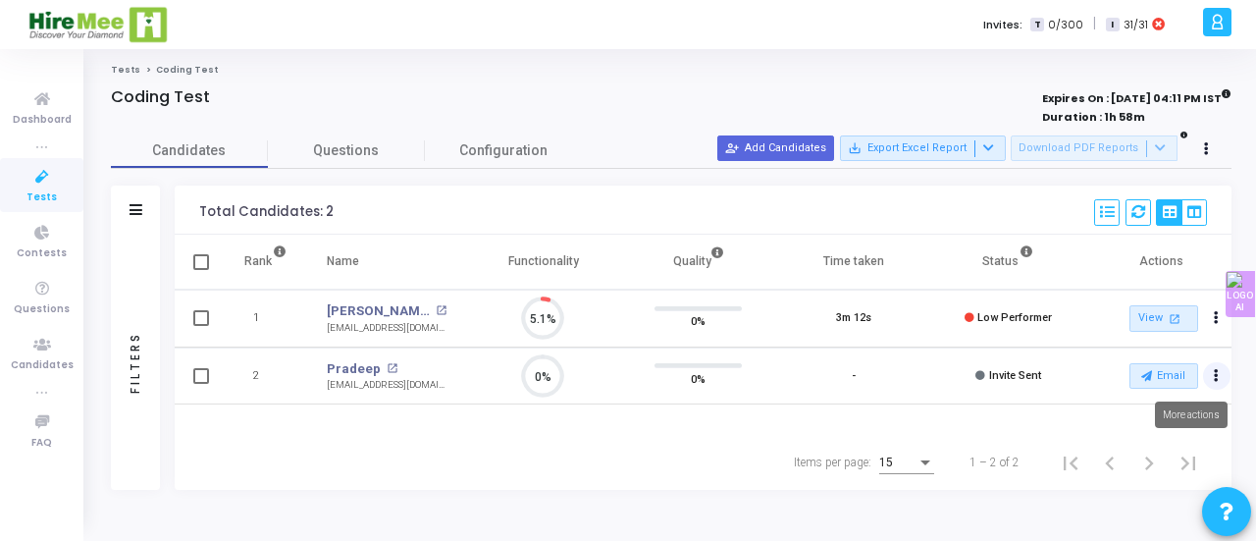
click at [1213, 376] on button "Actions" at bounding box center [1216, 375] width 27 height 27
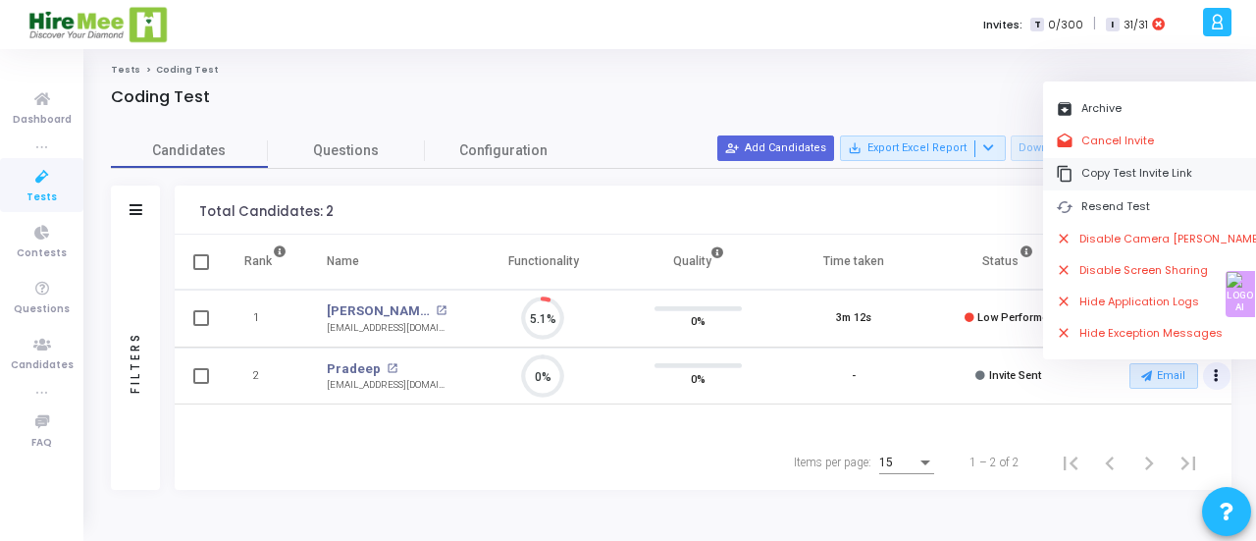
click at [1124, 176] on button "content_copy Copy Test Invite Link" at bounding box center [1159, 174] width 233 height 32
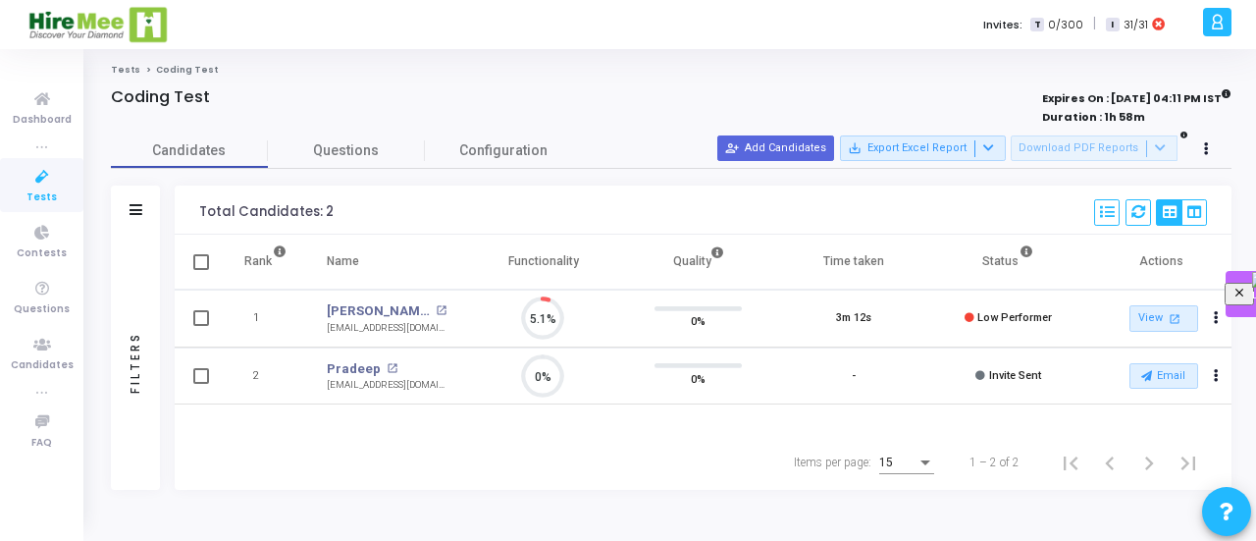
click at [1247, 290] on div "AI" at bounding box center [1265, 294] width 27 height 44
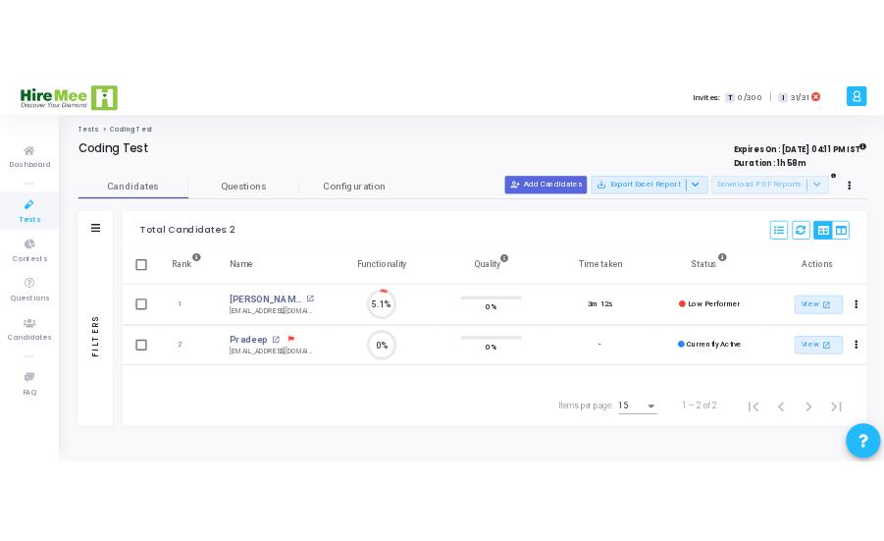
scroll to position [41, 49]
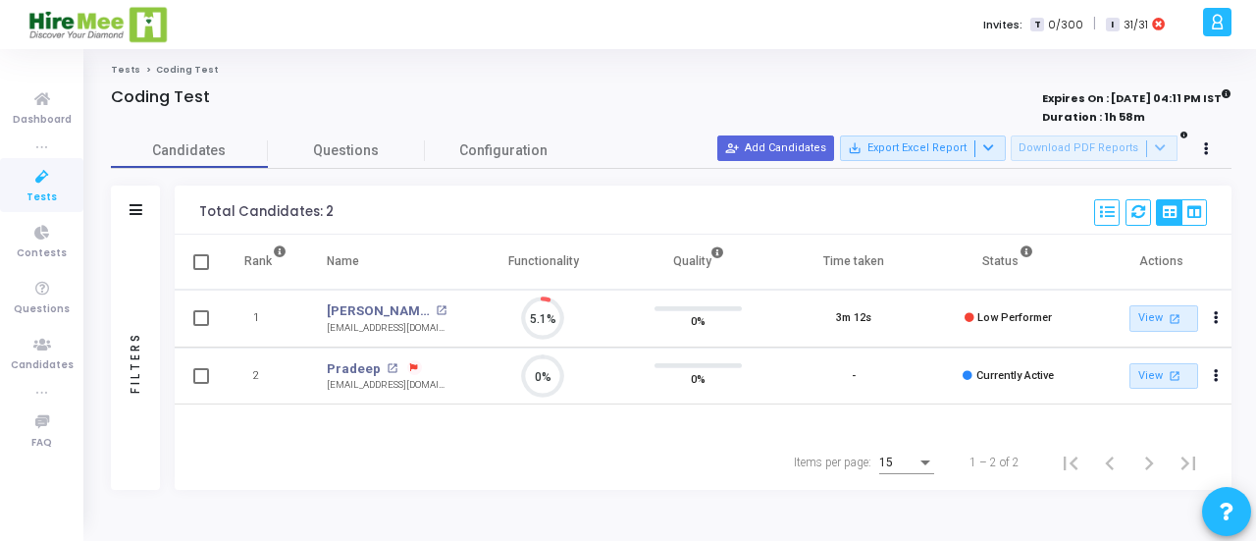
click at [920, 78] on div "Tests Coding Test Coding Test Expires On : [DATE] 04:11 PM IST Duration : 1h 58…" at bounding box center [671, 295] width 1120 height 462
click at [410, 366] on icon at bounding box center [414, 368] width 8 height 8
click at [602, 81] on div at bounding box center [628, 270] width 1256 height 541
click at [719, 90] on div "Coding Test" at bounding box center [447, 97] width 672 height 20
click at [911, 81] on div "Tests Coding Test Coding Test Expires On : [DATE] 04:11 PM IST Duration : 1h 58…" at bounding box center [671, 295] width 1120 height 462
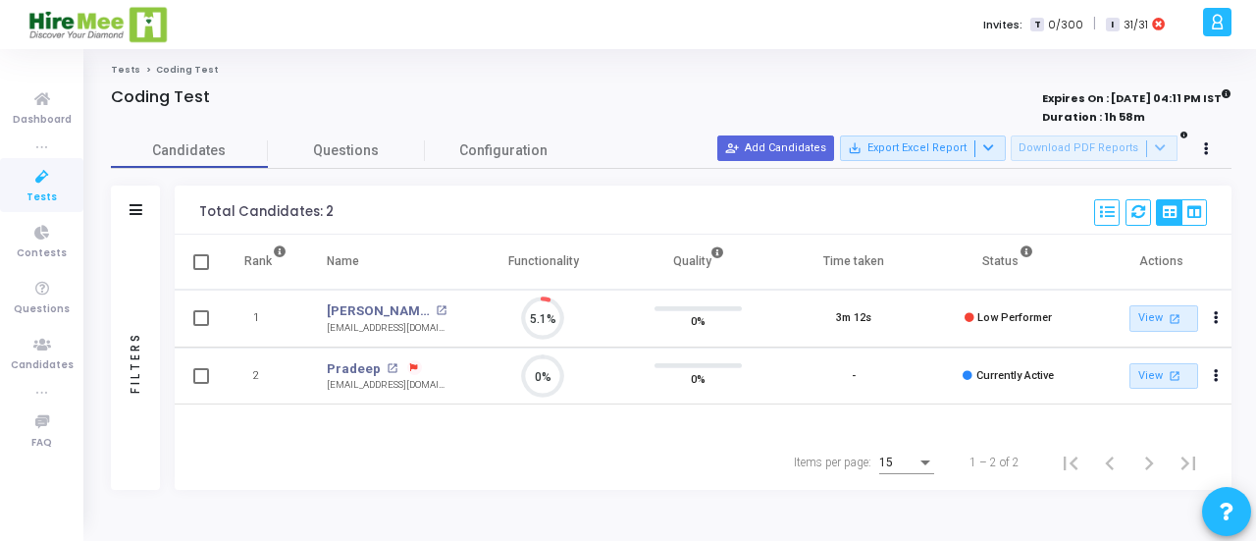
click at [687, 79] on div "Tests Coding Test Coding Test Expires On : [DATE] 04:11 PM IST Duration : 1h 58…" at bounding box center [671, 295] width 1120 height 462
click at [1252, 284] on div "AI" at bounding box center [1265, 294] width 27 height 44
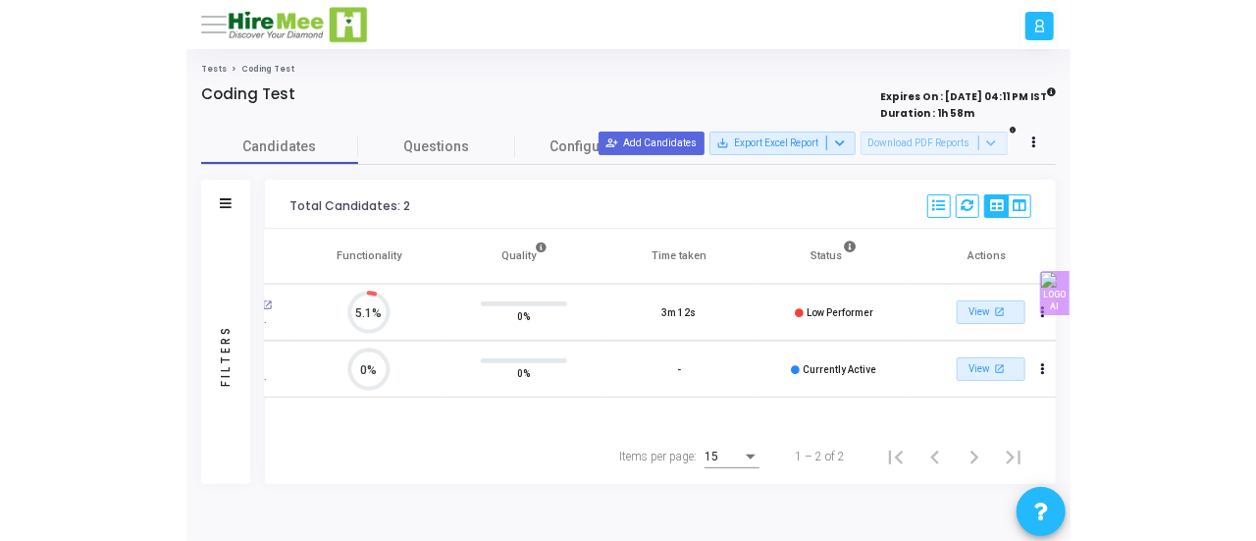
scroll to position [0, 263]
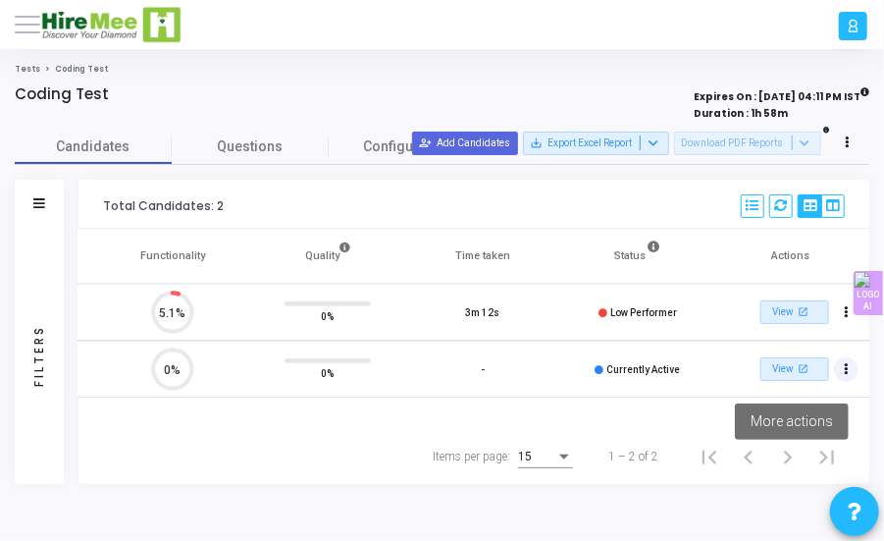
click at [841, 325] on button "Actions" at bounding box center [846, 312] width 25 height 25
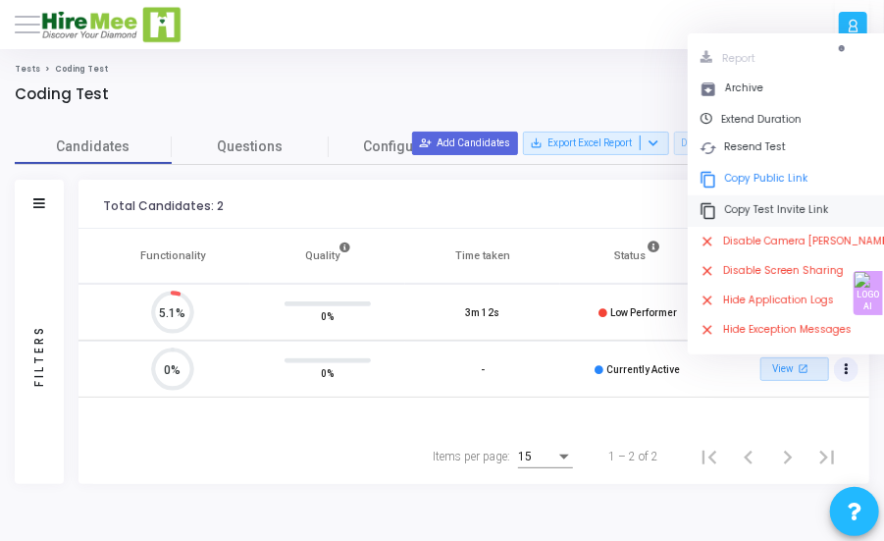
click at [784, 205] on button "content_copy Copy Test Invite Link" at bounding box center [795, 210] width 215 height 31
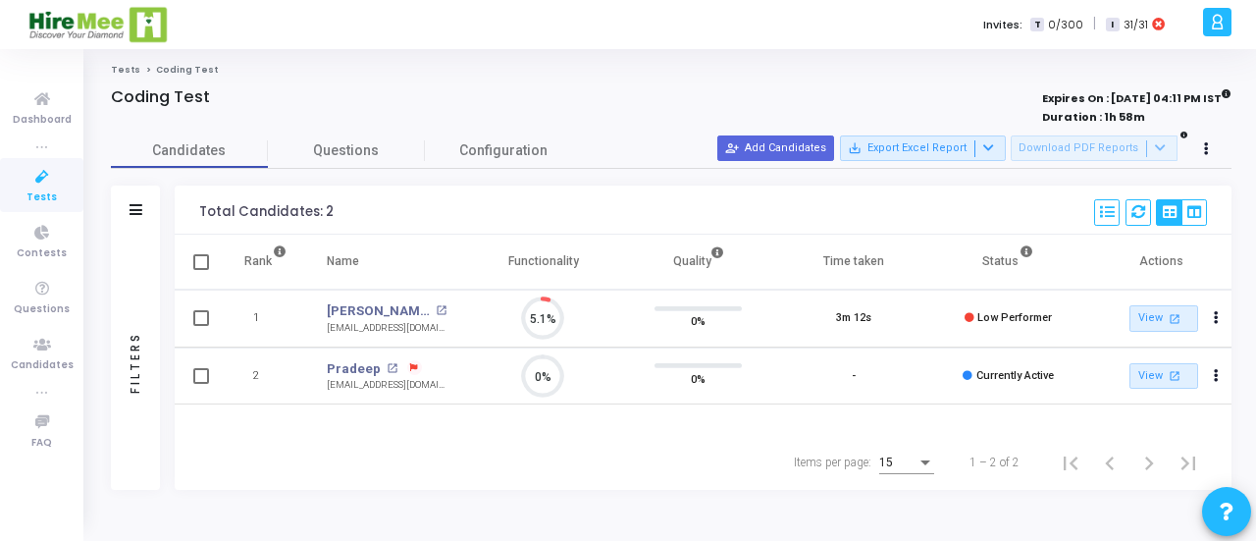
scroll to position [9, 8]
click at [410, 364] on icon at bounding box center [414, 368] width 8 height 8
click at [528, 95] on div at bounding box center [628, 270] width 1256 height 541
